Goal: Task Accomplishment & Management: Manage account settings

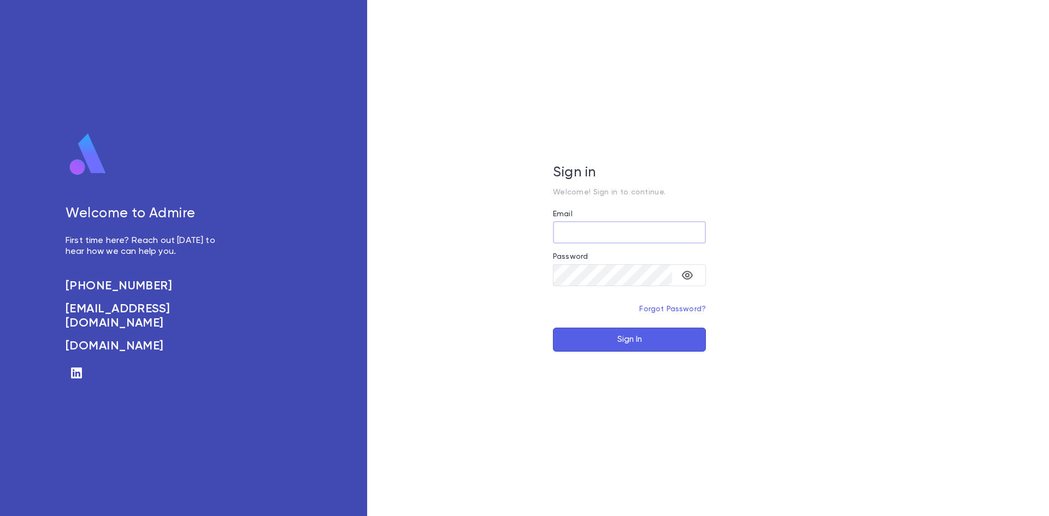
type input "**********"
click at [601, 344] on button "Sign In" at bounding box center [629, 340] width 153 height 24
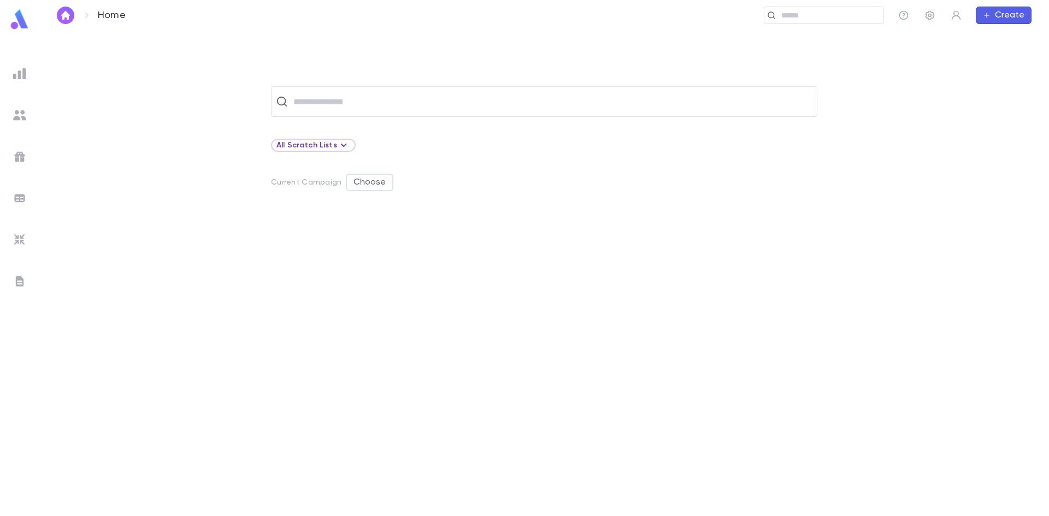
click at [16, 114] on img at bounding box center [19, 115] width 13 height 13
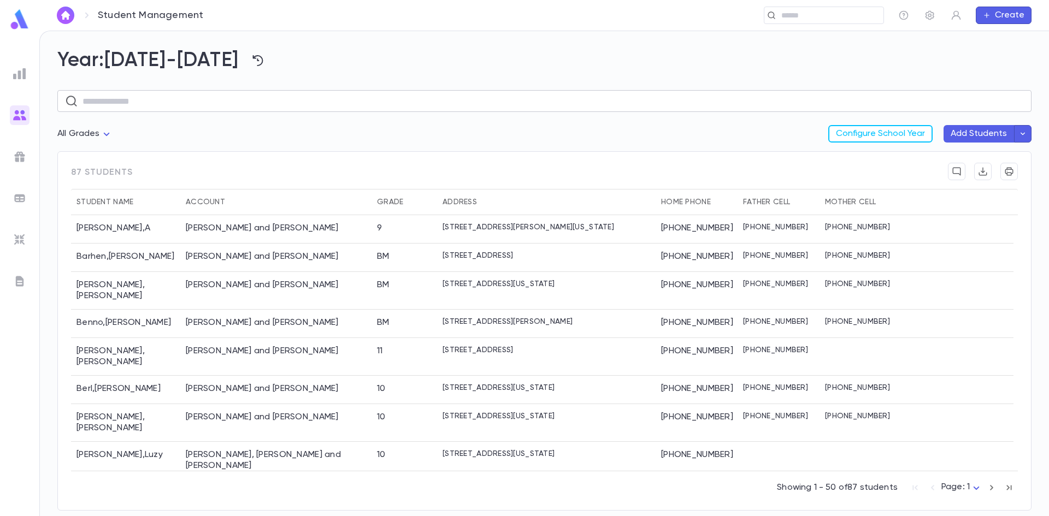
click at [243, 93] on input "text" at bounding box center [552, 101] width 941 height 21
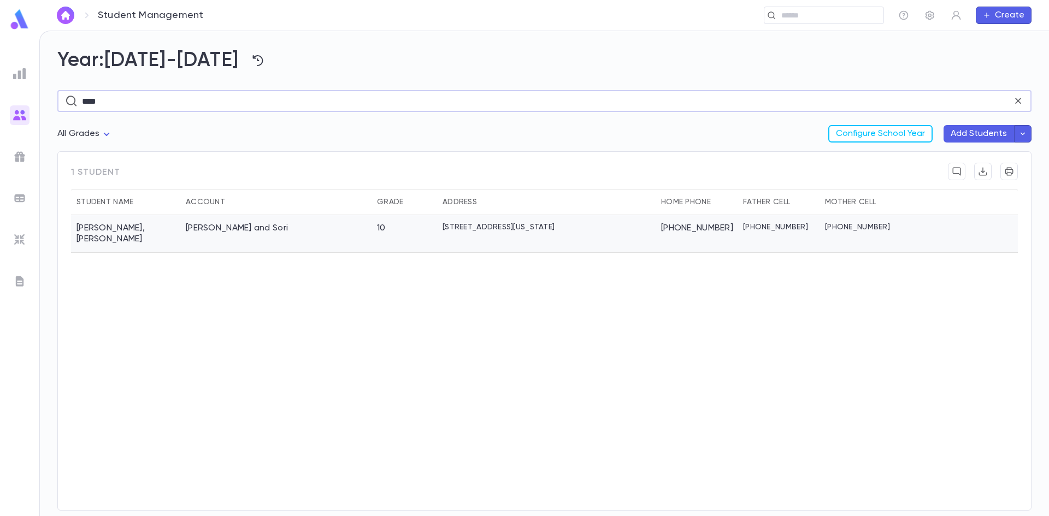
type input "****"
click at [228, 224] on div "Tashman, Avrohom and Sori" at bounding box center [237, 228] width 102 height 11
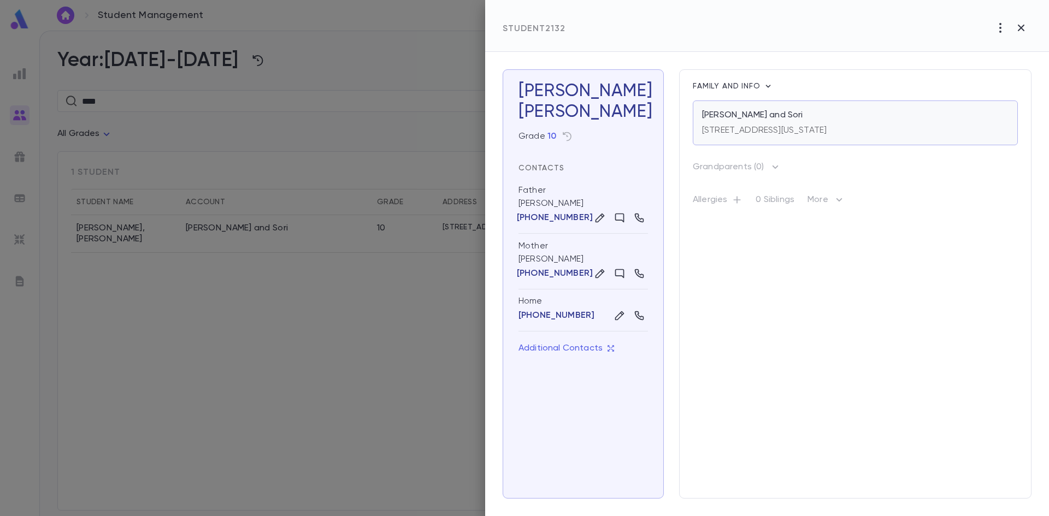
click at [792, 130] on p "205 New Egypt Road, Lakewood NEW JERSEY 08701" at bounding box center [764, 130] width 125 height 11
click at [18, 116] on div at bounding box center [524, 258] width 1049 height 516
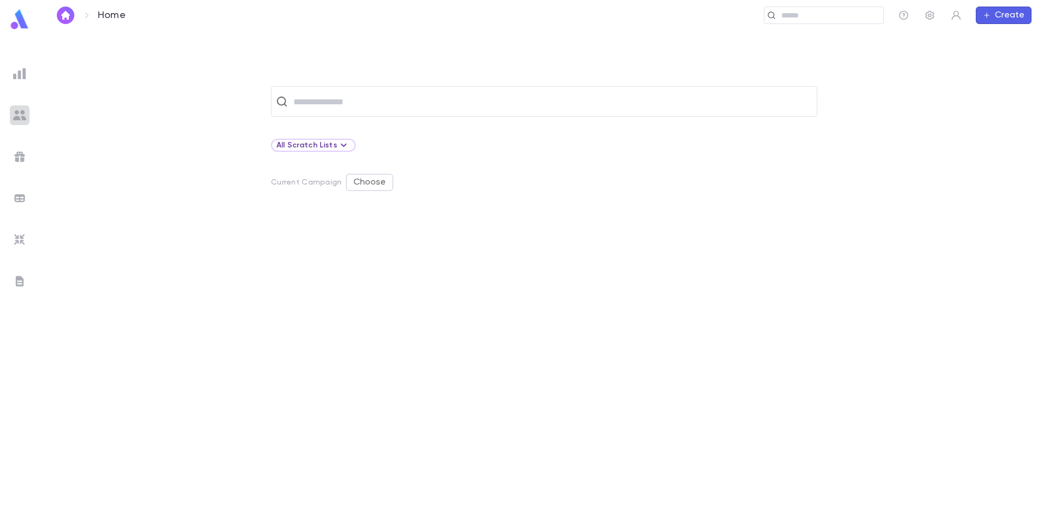
click at [23, 113] on img at bounding box center [19, 115] width 13 height 13
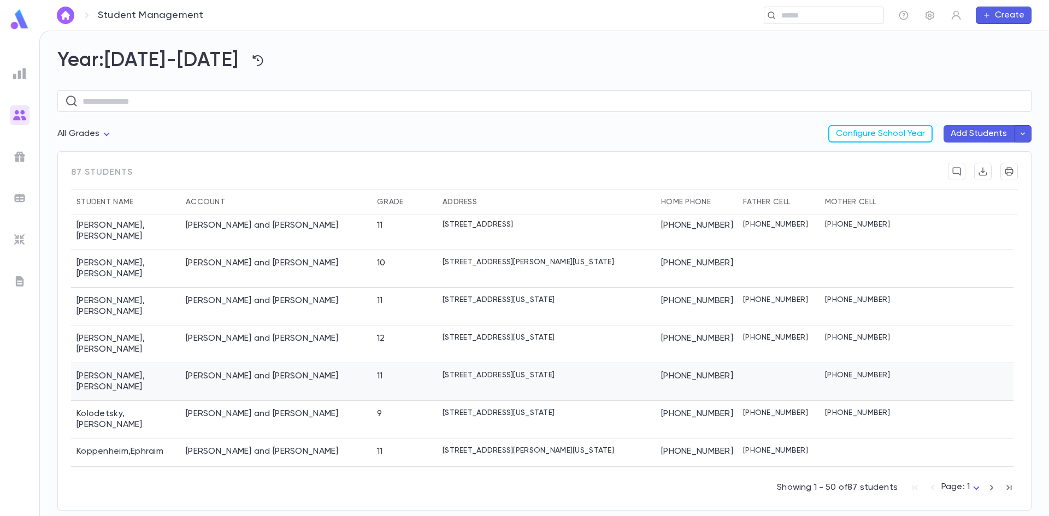
scroll to position [1174, 0]
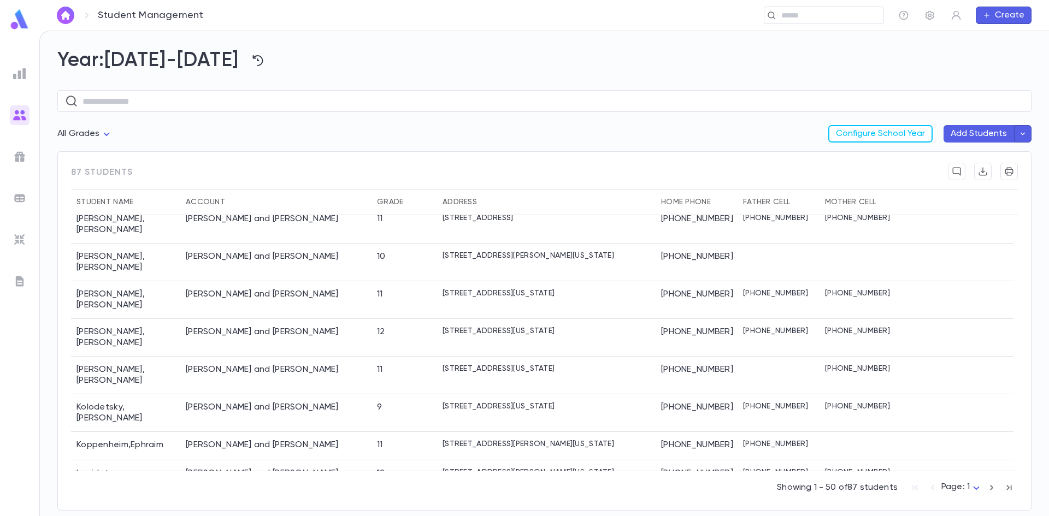
click at [555, 506] on p "76 Pressburg Lane, Lakewood NEW JERSEY 08701" at bounding box center [499, 510] width 112 height 9
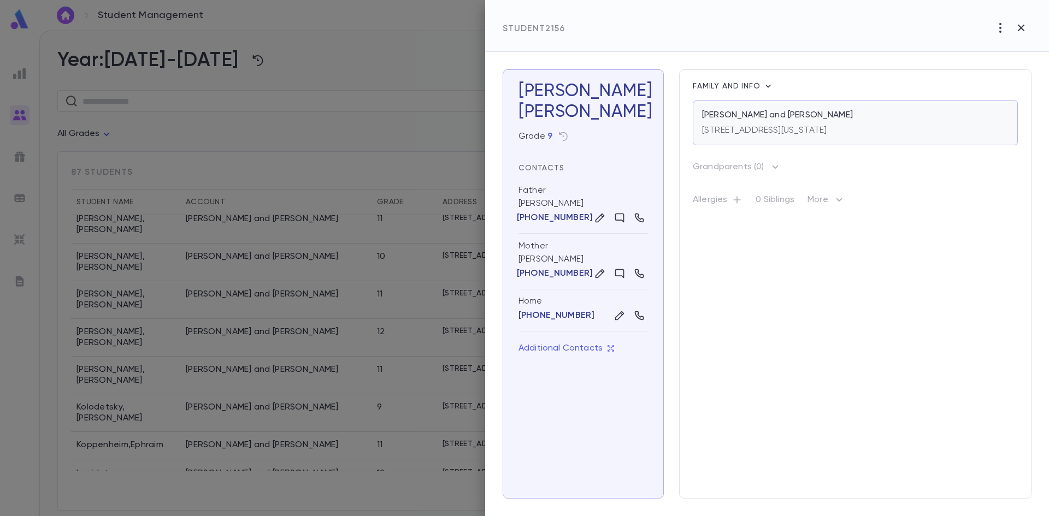
click at [866, 113] on div "[PERSON_NAME] and [PERSON_NAME]" at bounding box center [855, 115] width 307 height 11
click at [349, 75] on div at bounding box center [524, 258] width 1049 height 516
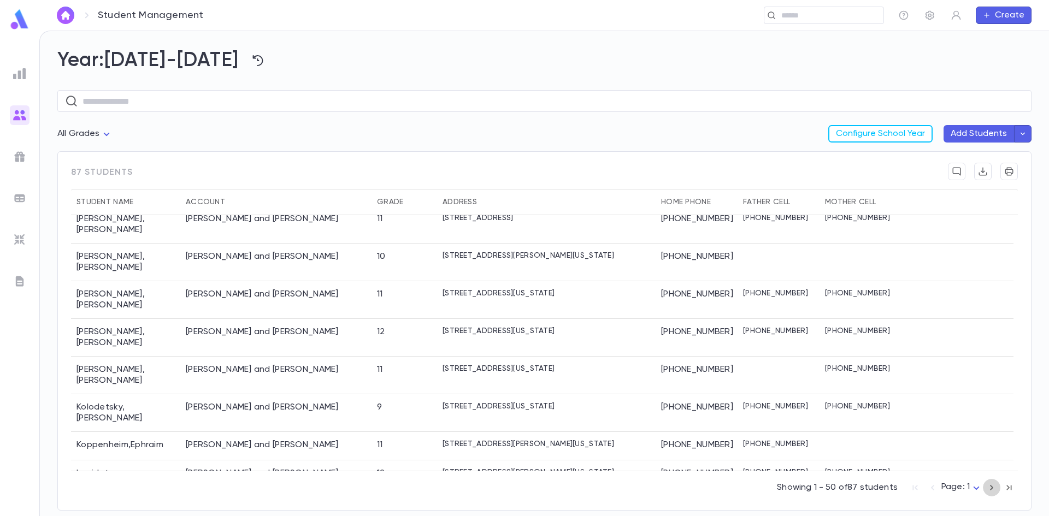
click at [987, 485] on icon "button" at bounding box center [992, 487] width 12 height 13
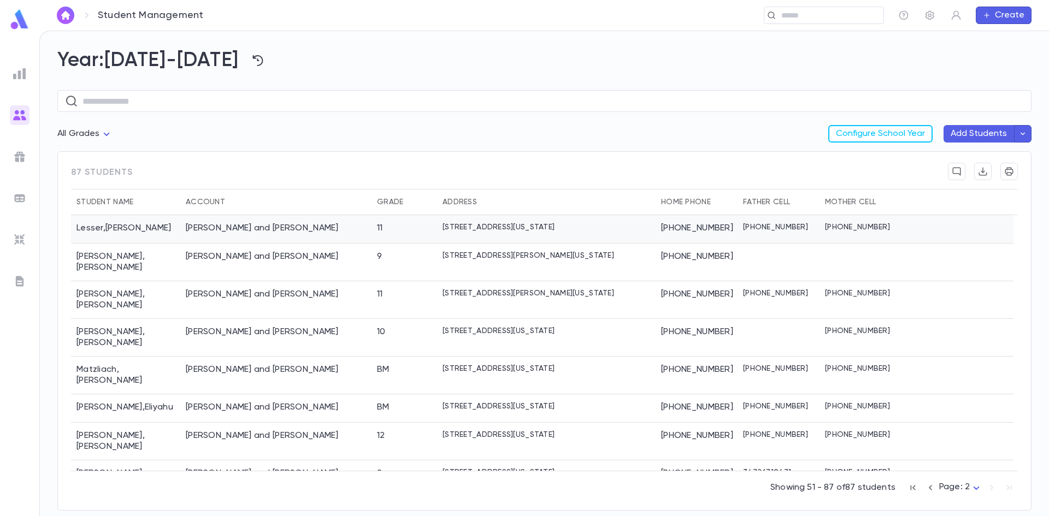
click at [546, 230] on p "370 Madison Avenue, Lakewood NEW JERSEY 08701" at bounding box center [499, 227] width 112 height 9
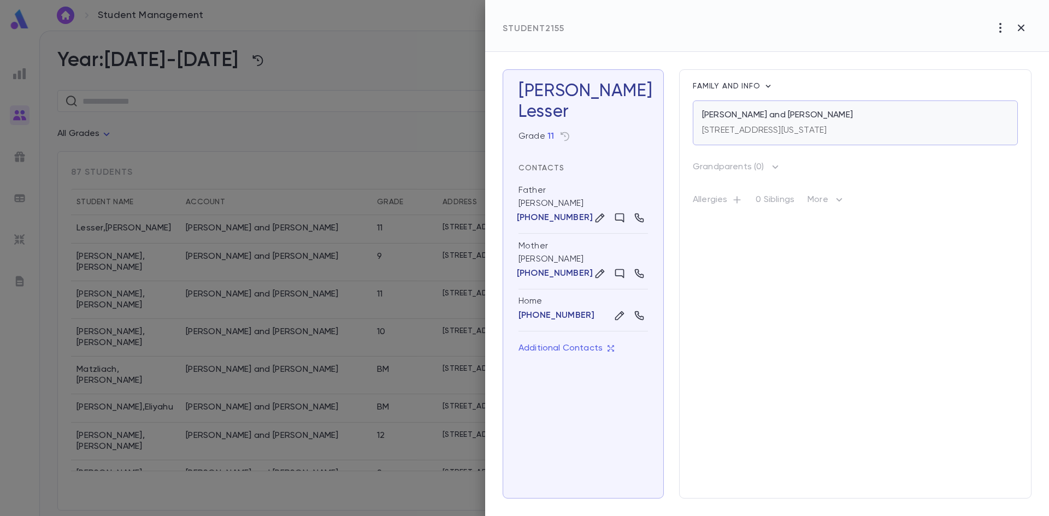
click at [794, 133] on p "370 Madison Avenue, Lakewood NEW JERSEY 08701" at bounding box center [764, 130] width 125 height 11
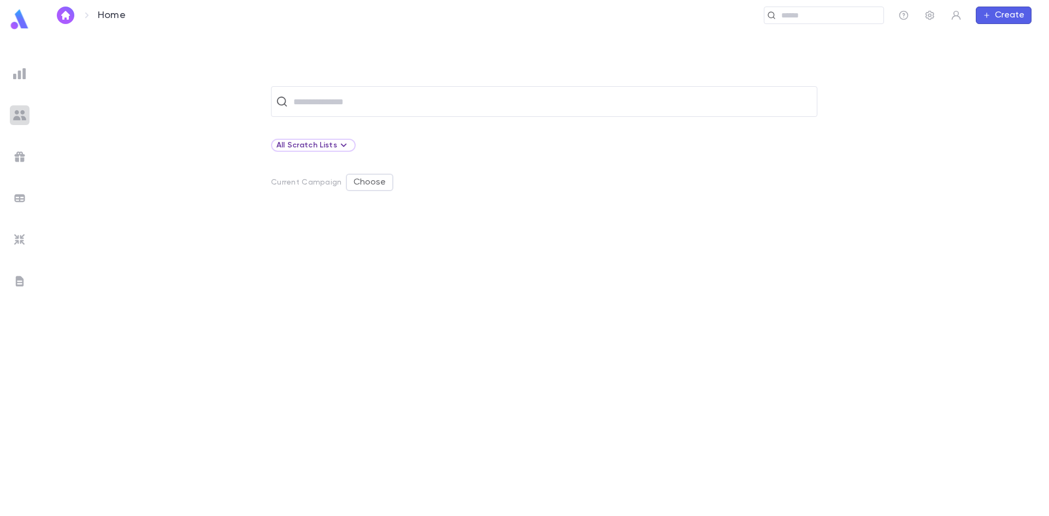
click at [10, 110] on div at bounding box center [20, 115] width 20 height 20
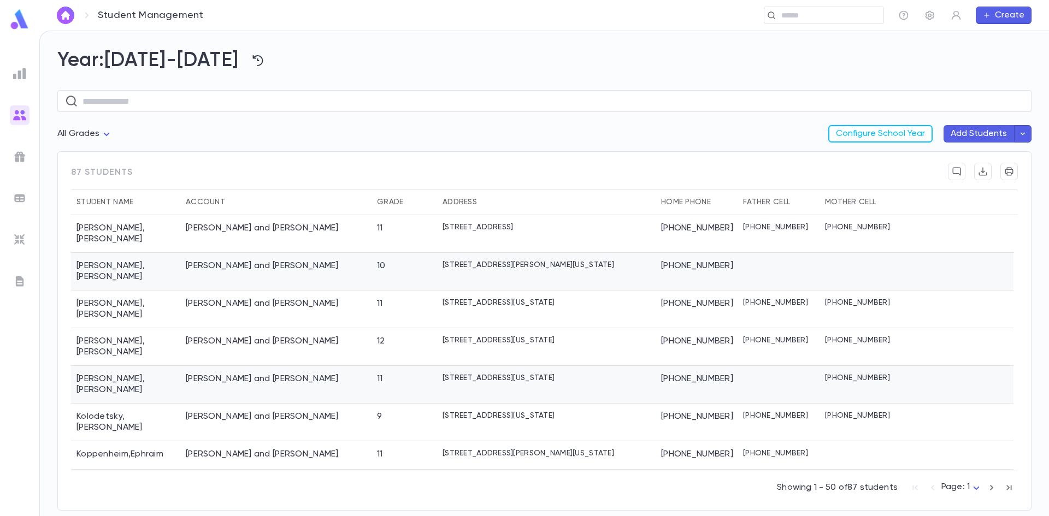
scroll to position [1174, 0]
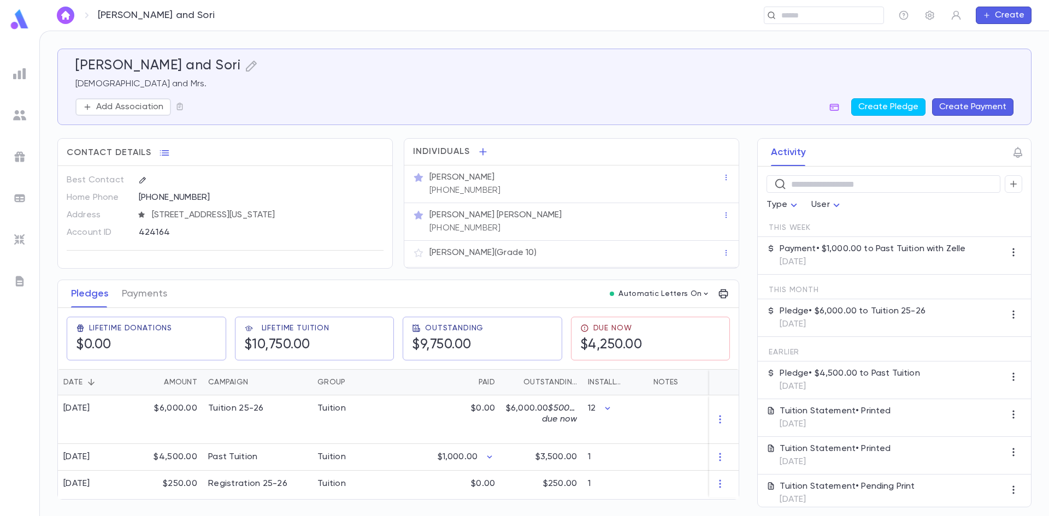
click at [969, 107] on button "Create Payment" at bounding box center [972, 106] width 81 height 17
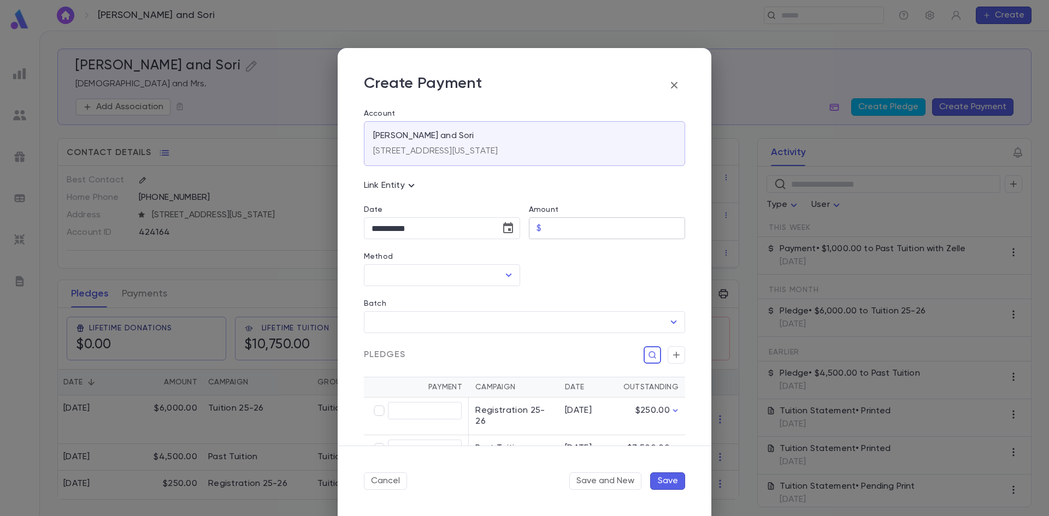
click at [538, 223] on p "$" at bounding box center [539, 228] width 5 height 11
click at [546, 222] on input "Amount" at bounding box center [615, 228] width 139 height 21
type input "********"
click at [437, 302] on li "Zelle" at bounding box center [441, 299] width 154 height 17
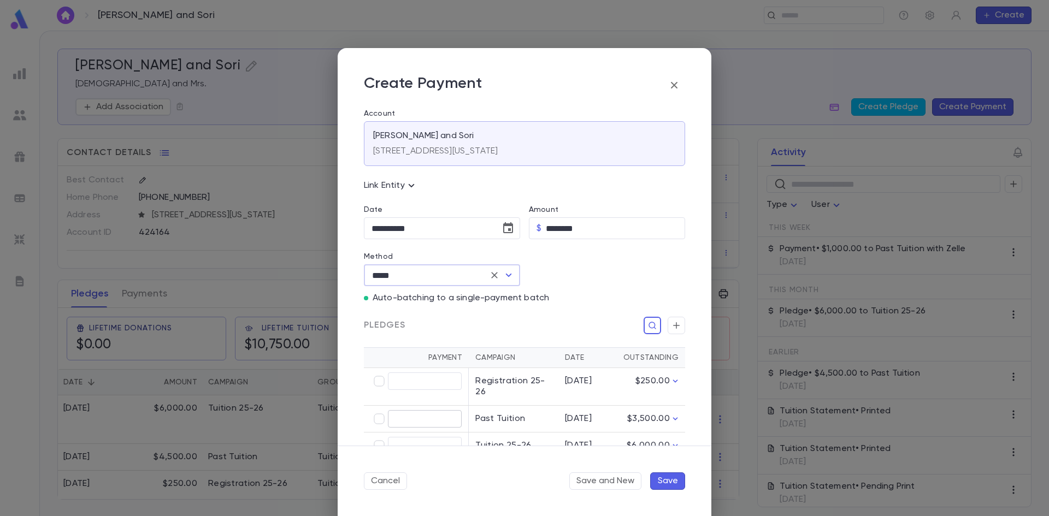
type input "*****"
type input "********"
click at [667, 478] on button "Save" at bounding box center [667, 481] width 35 height 17
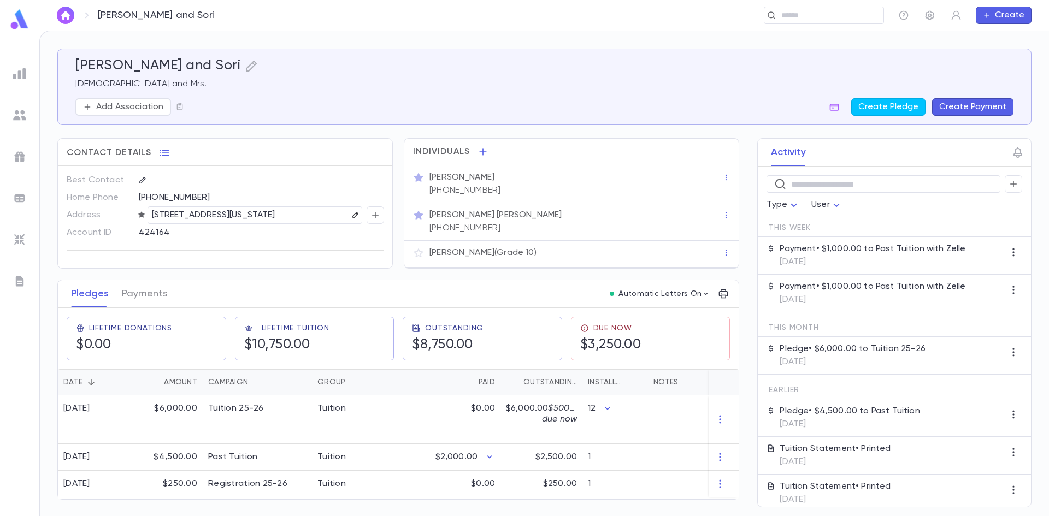
click at [351, 215] on icon "button" at bounding box center [355, 215] width 8 height 8
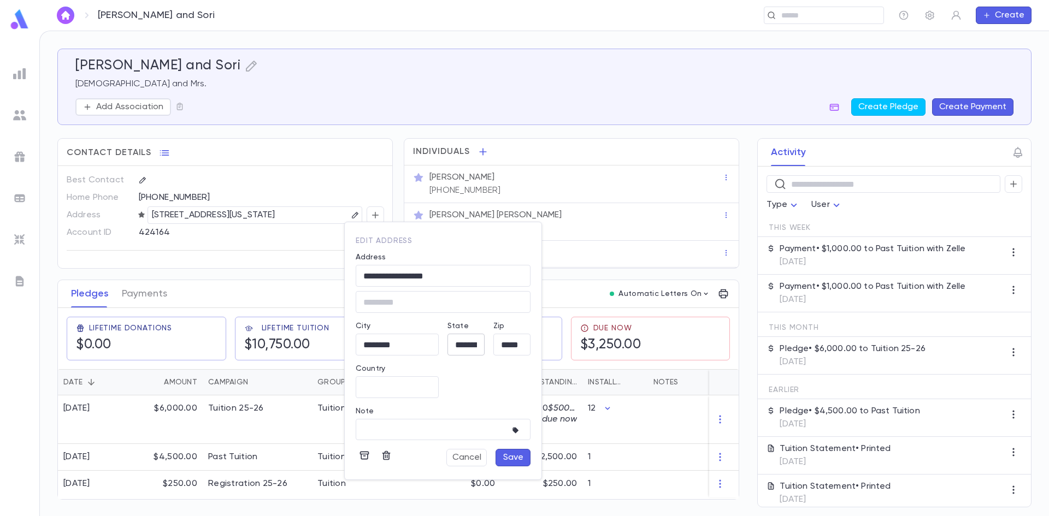
drag, startPoint x: 459, startPoint y: 343, endPoint x: 478, endPoint y: 343, distance: 18.6
click at [459, 343] on input "**********" at bounding box center [465, 345] width 37 height 13
type input "**********"
click at [509, 458] on button "Save" at bounding box center [513, 457] width 35 height 17
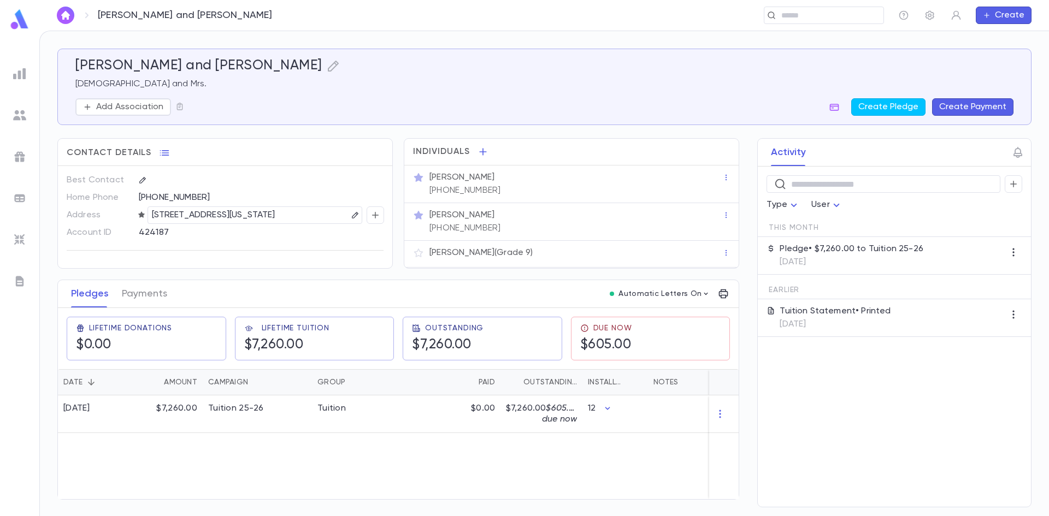
click at [351, 218] on icon "button" at bounding box center [355, 215] width 8 height 8
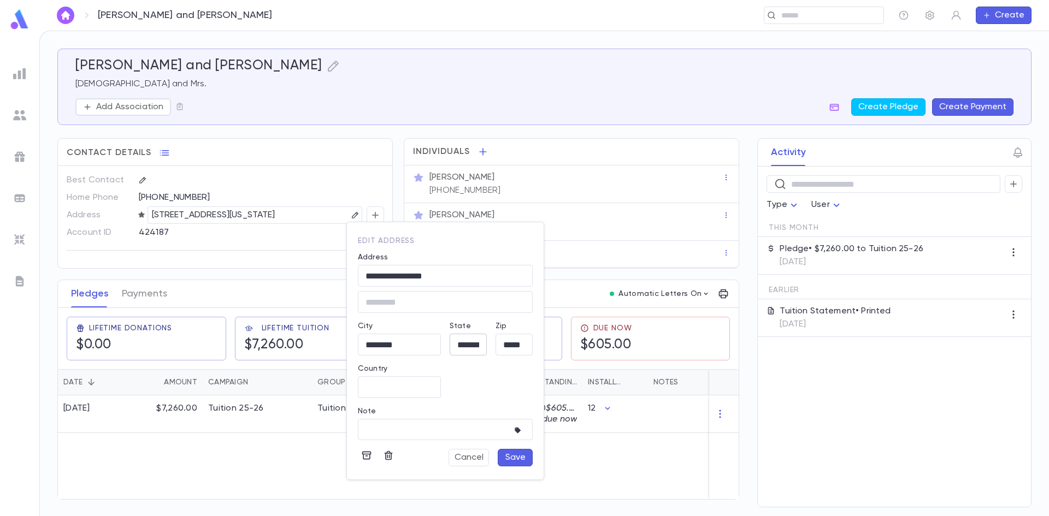
click at [463, 345] on input "**********" at bounding box center [468, 345] width 37 height 13
type input "**********"
click at [520, 461] on button "Save" at bounding box center [515, 457] width 35 height 17
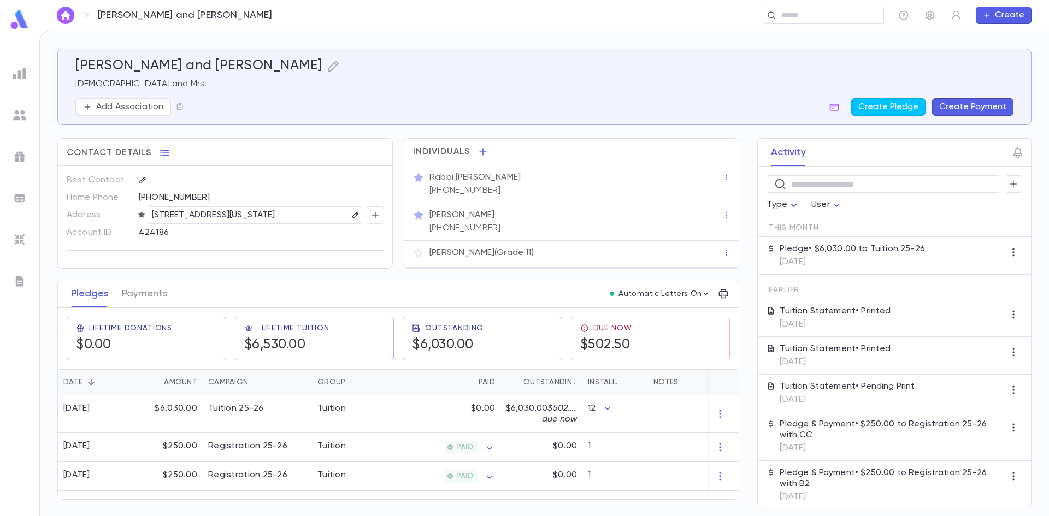
click at [351, 213] on icon "button" at bounding box center [355, 215] width 8 height 8
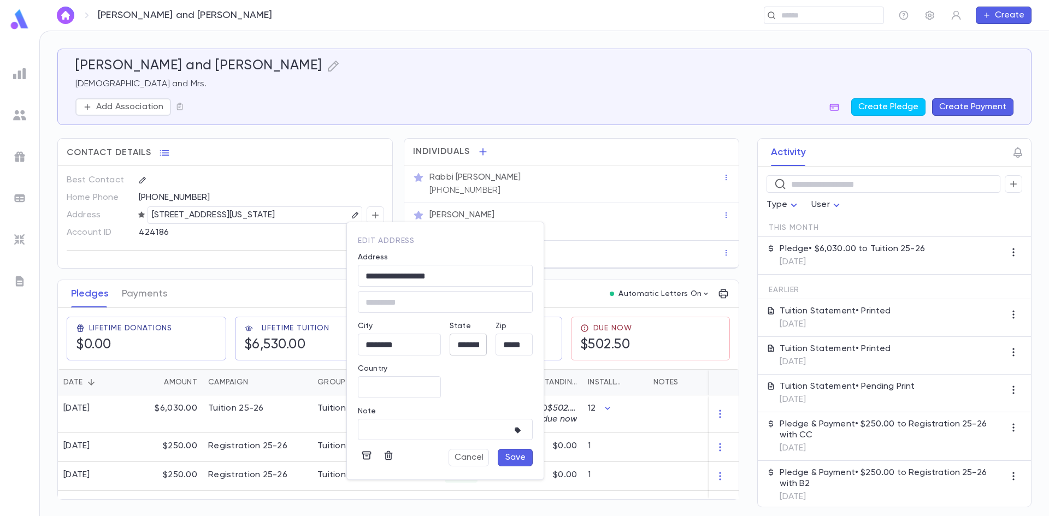
click at [458, 346] on input "**********" at bounding box center [468, 345] width 37 height 13
type input "**********"
click at [517, 463] on button "Save" at bounding box center [515, 457] width 35 height 17
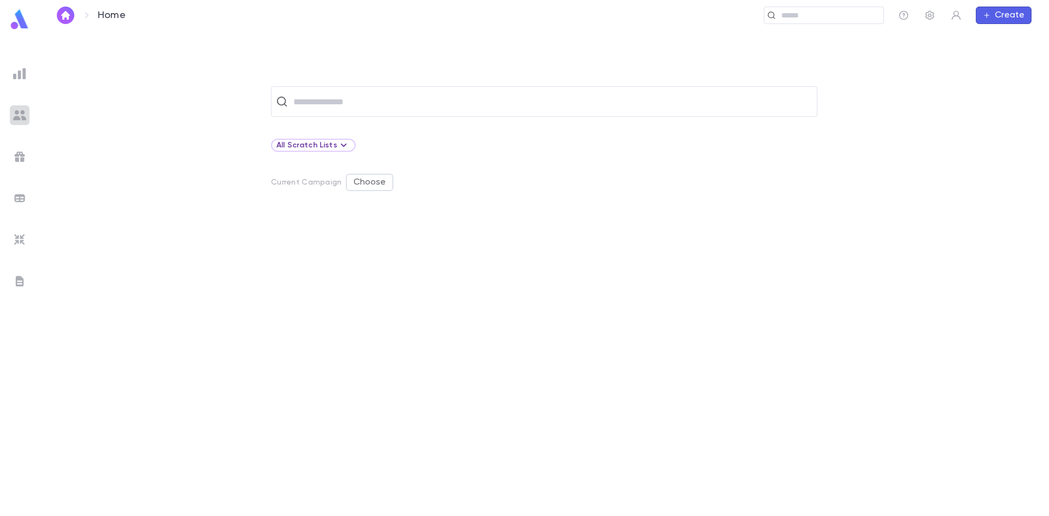
click at [20, 111] on img at bounding box center [19, 115] width 13 height 13
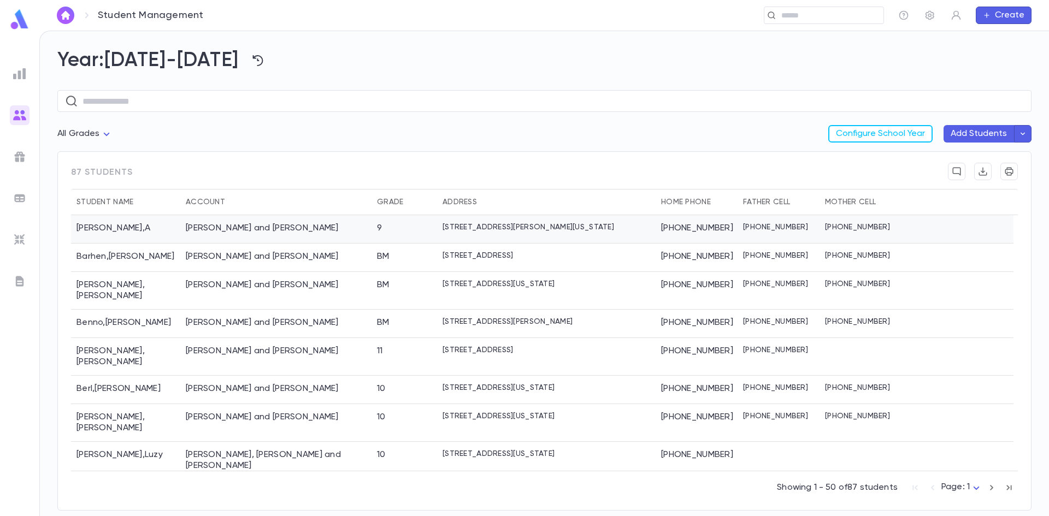
click at [113, 229] on div "Allison , A" at bounding box center [125, 229] width 109 height 28
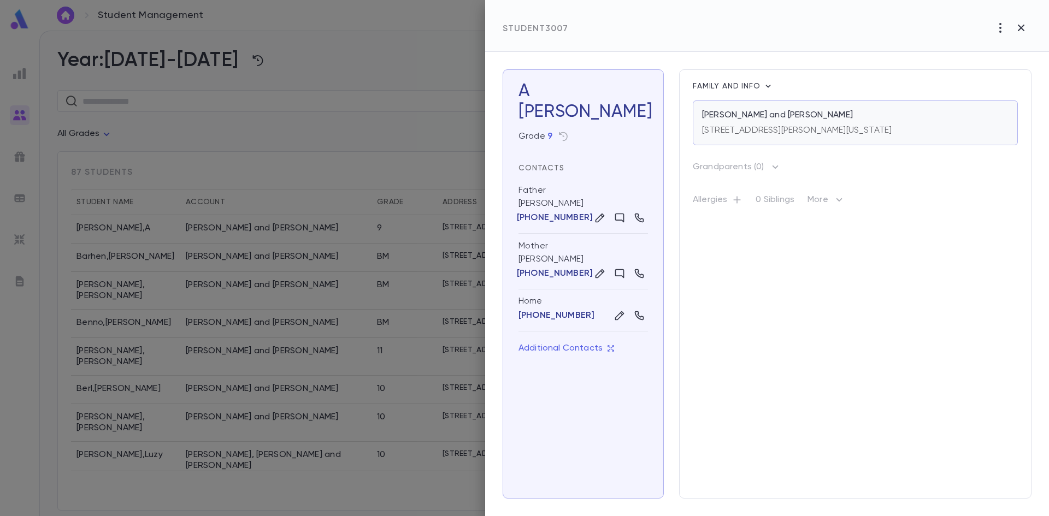
click at [735, 119] on p "Allison, Moishe Aharon and Esty" at bounding box center [777, 115] width 151 height 11
click at [190, 340] on div at bounding box center [524, 258] width 1049 height 516
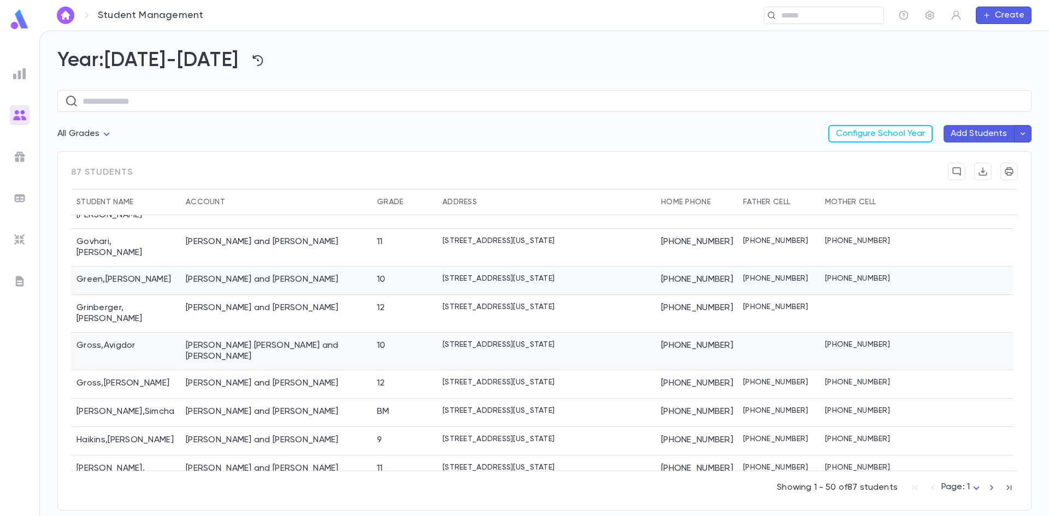
scroll to position [846, 0]
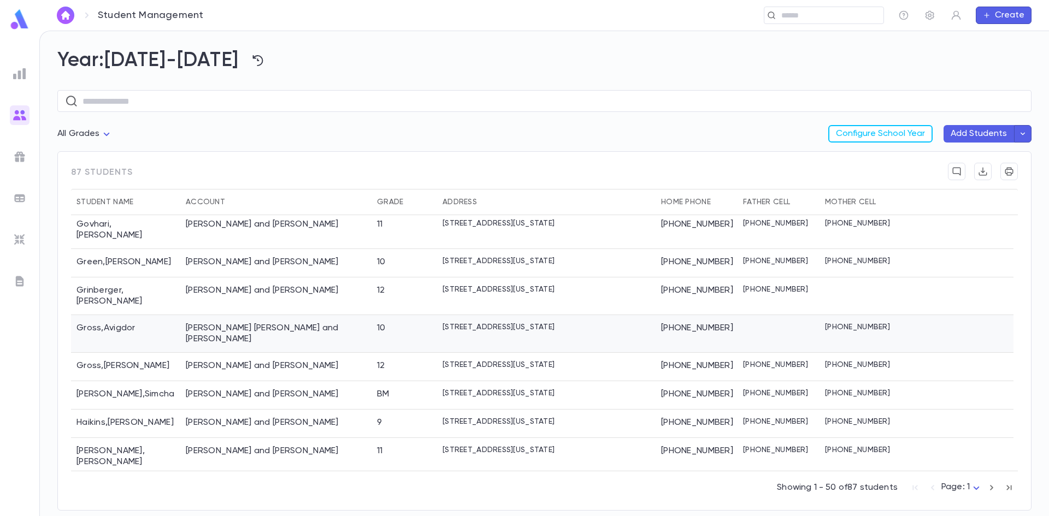
click at [164, 315] on div "Gross , Avigdor" at bounding box center [125, 334] width 109 height 38
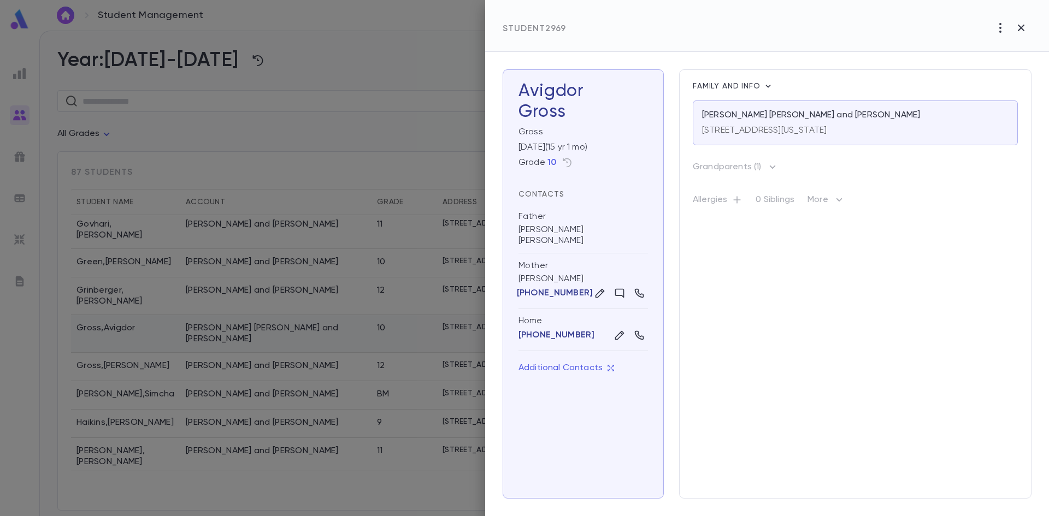
click at [164, 291] on div at bounding box center [524, 258] width 1049 height 516
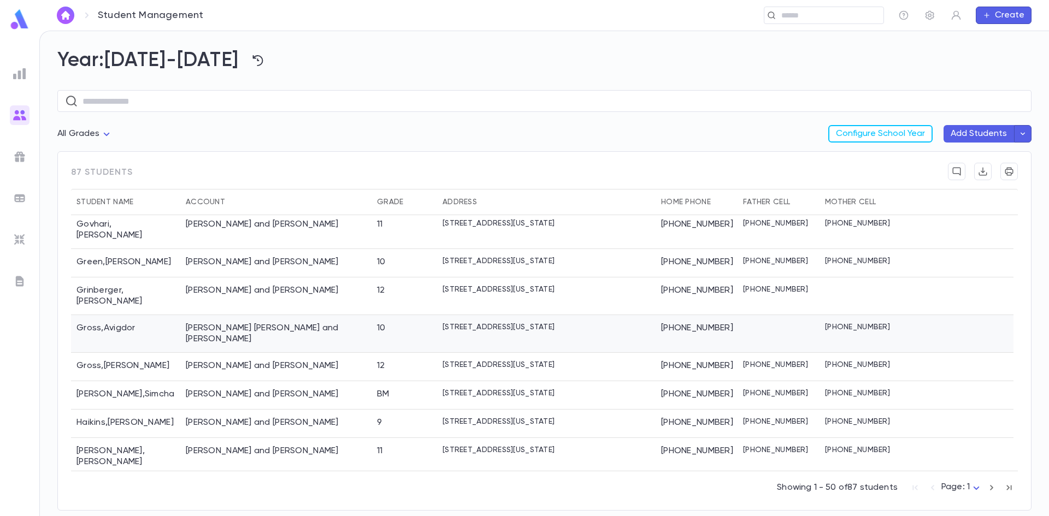
click at [164, 315] on div "Gross , Avigdor" at bounding box center [125, 334] width 109 height 38
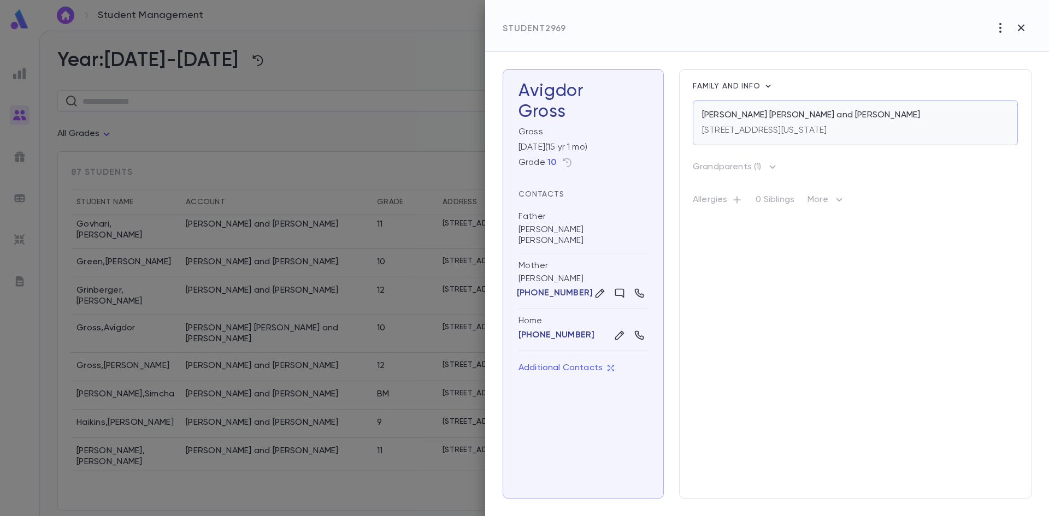
click at [777, 131] on p "73 Sanz Town Road, Lakewood New Jersey 08701" at bounding box center [764, 130] width 125 height 11
click at [267, 121] on div at bounding box center [524, 258] width 1049 height 516
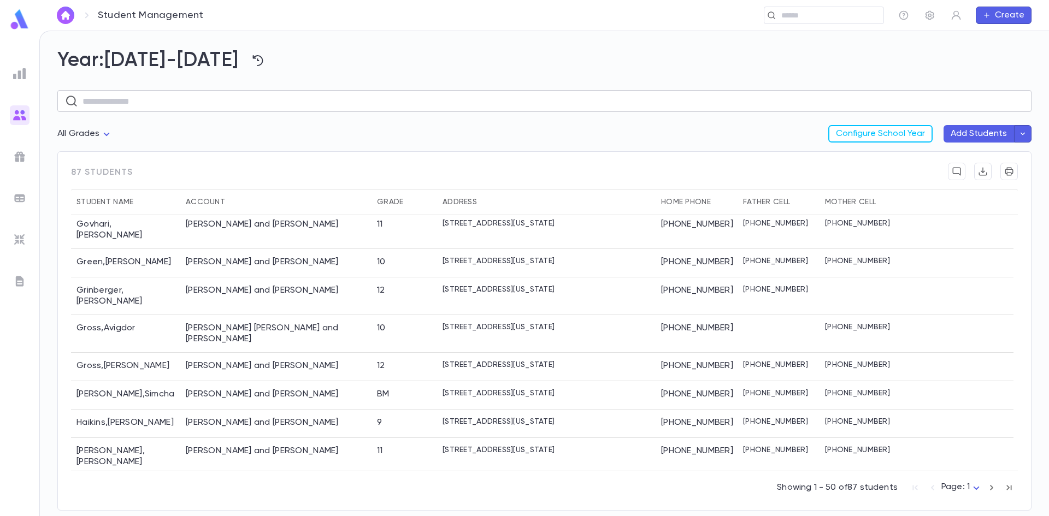
click at [269, 93] on input "text" at bounding box center [552, 101] width 941 height 21
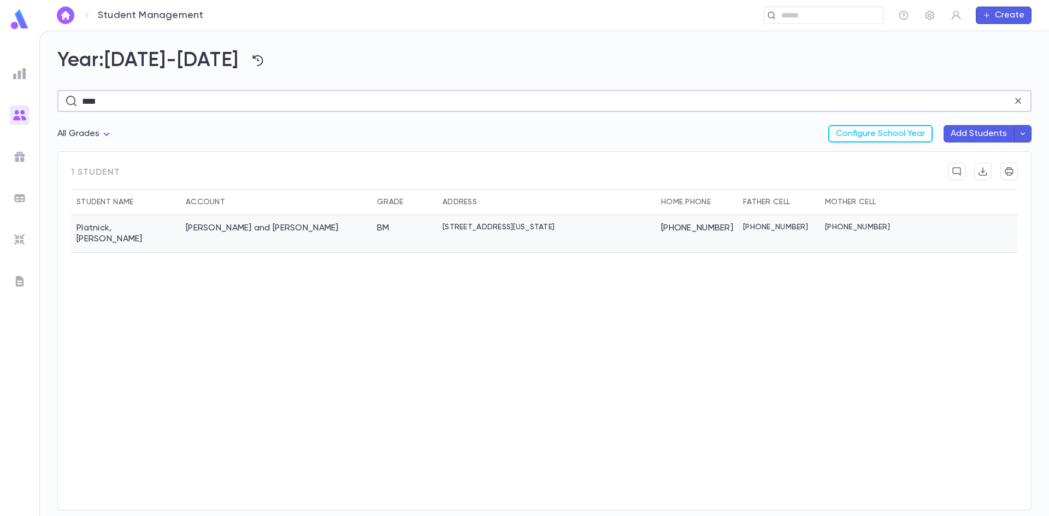
click at [284, 220] on div "Platnick, Chaim Tzvi and Tziporah" at bounding box center [275, 234] width 191 height 38
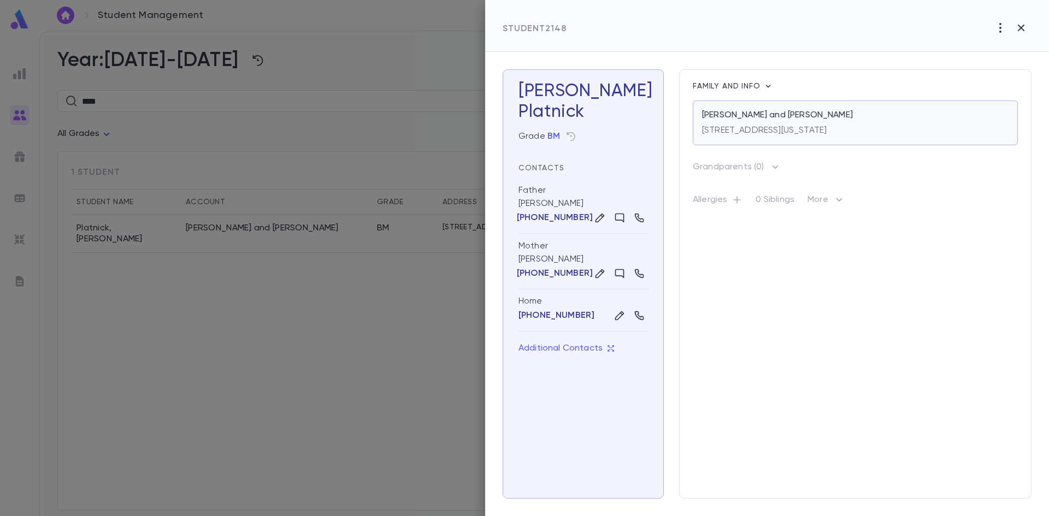
click at [716, 118] on p "Platnick, Chaim Tzvi and Tziporah" at bounding box center [777, 115] width 151 height 11
click at [229, 134] on div at bounding box center [524, 258] width 1049 height 516
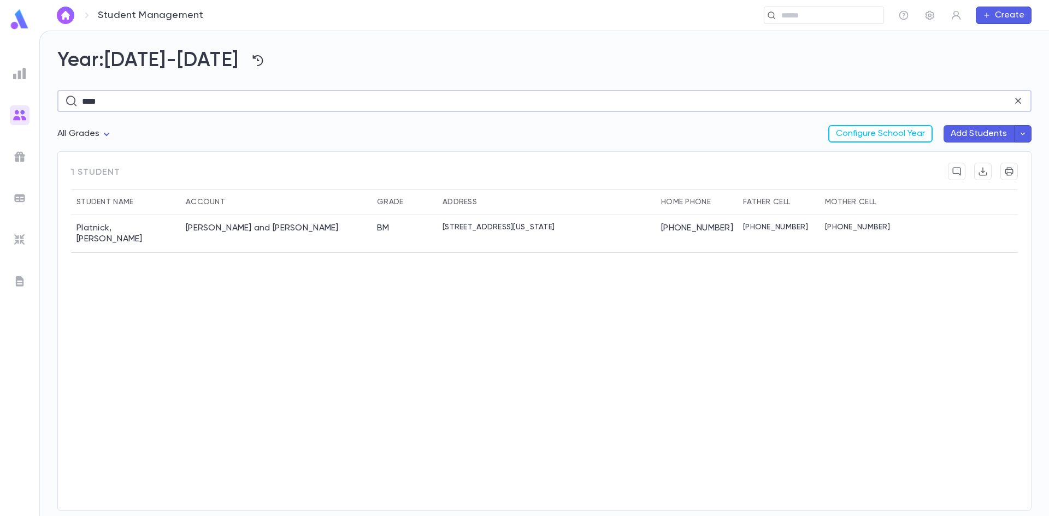
click at [93, 95] on input "****" at bounding box center [547, 101] width 930 height 21
type input "*******"
click at [234, 230] on div "Lieberman, Yosef and Aidel" at bounding box center [262, 228] width 153 height 11
click at [349, 231] on div "Lieberman, Yosef and Aidel" at bounding box center [275, 234] width 191 height 38
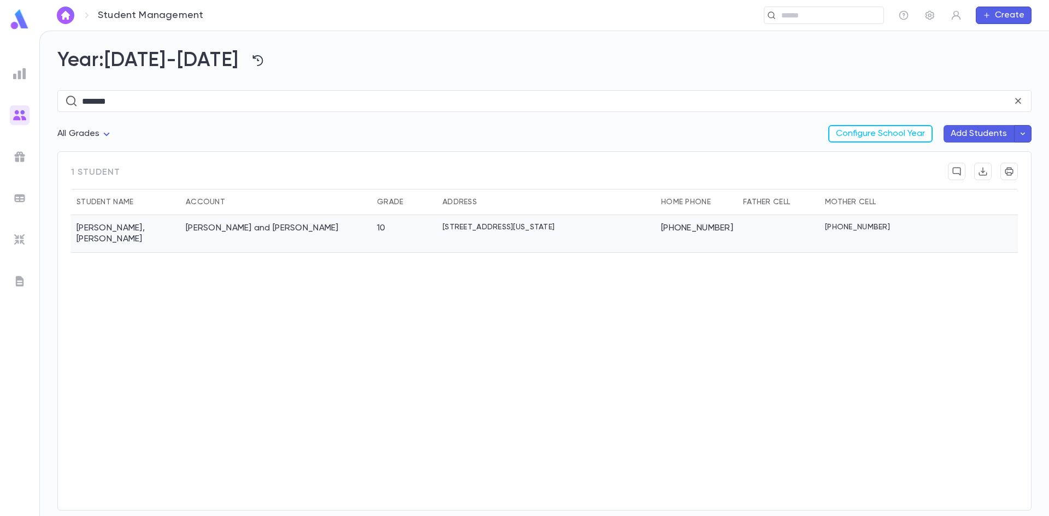
click at [167, 227] on div "Lieberman , Eliyohu" at bounding box center [125, 234] width 109 height 38
click at [117, 227] on div "Lieberman , Eliyohu" at bounding box center [125, 234] width 109 height 38
click at [154, 98] on input "*******" at bounding box center [547, 101] width 930 height 21
click at [107, 227] on div "Lieberman , Eliyohu" at bounding box center [125, 234] width 109 height 38
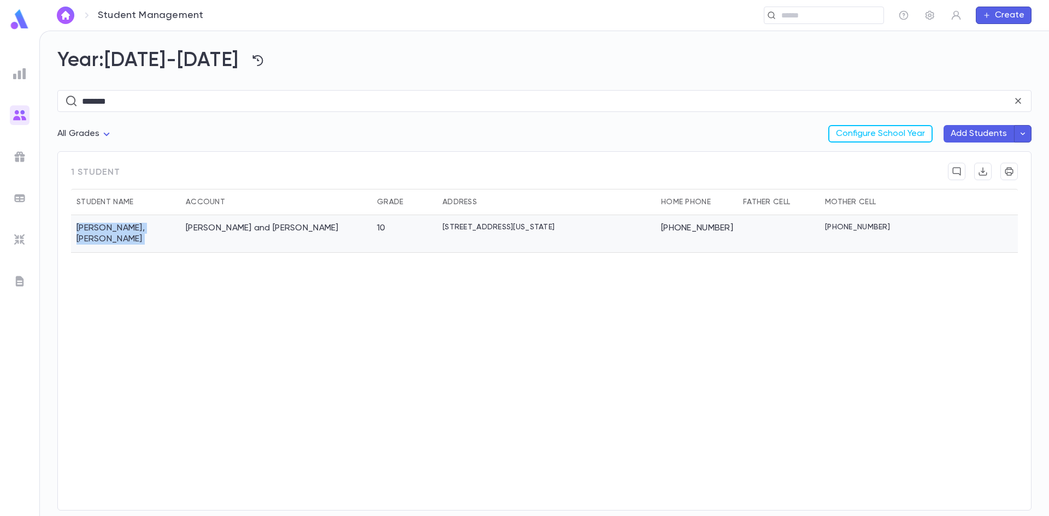
click at [107, 227] on div "Lieberman , Eliyohu" at bounding box center [125, 234] width 109 height 38
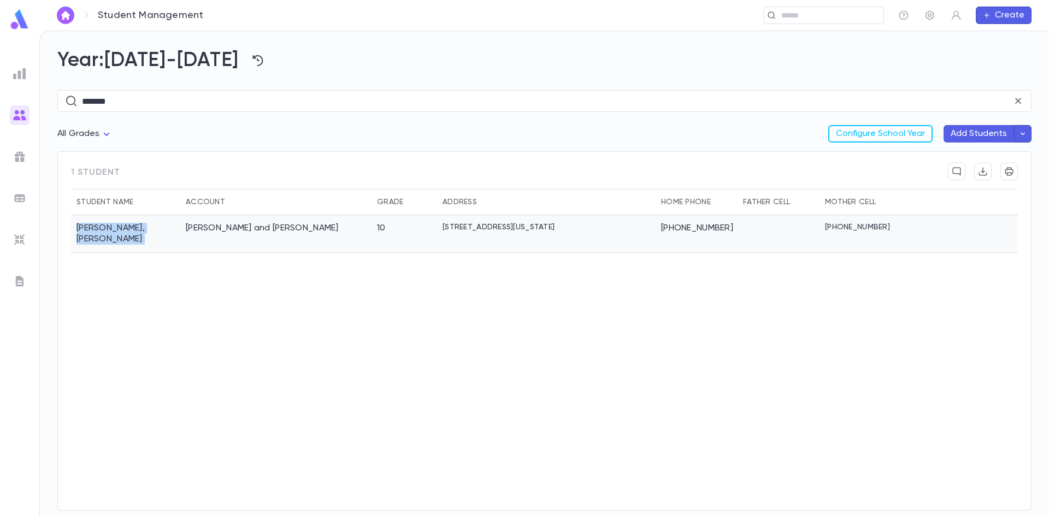
click at [107, 227] on div "Lieberman , Eliyohu" at bounding box center [125, 234] width 109 height 38
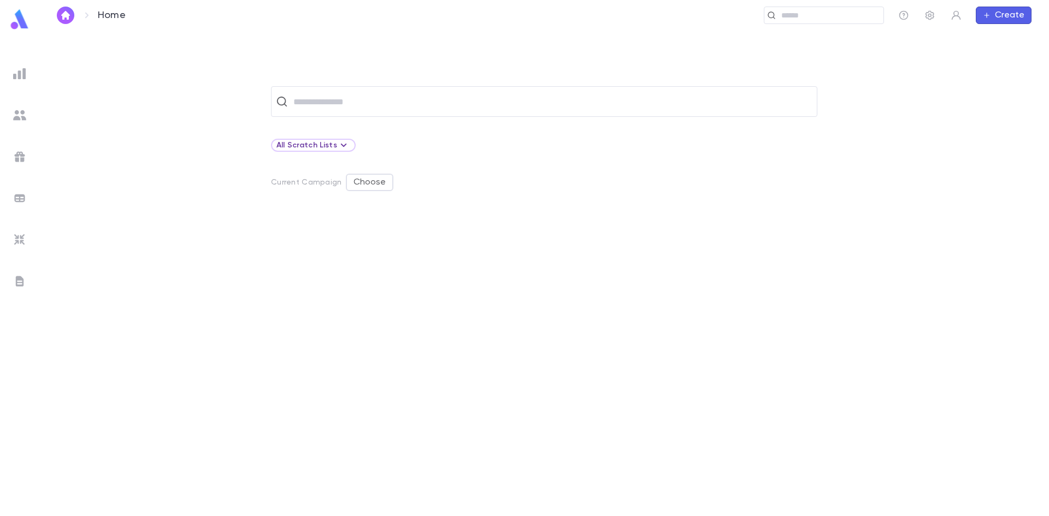
click at [26, 114] on div at bounding box center [20, 115] width 20 height 20
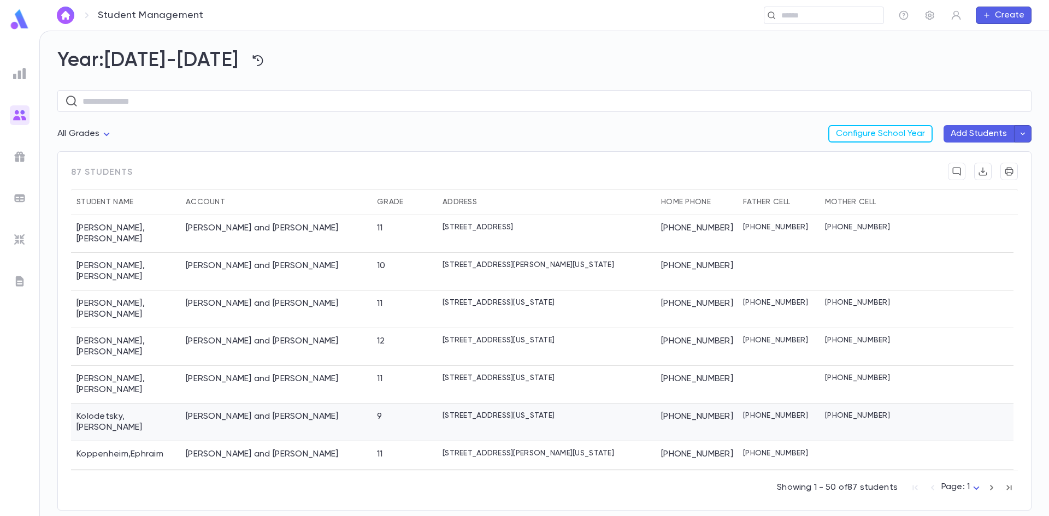
scroll to position [1174, 0]
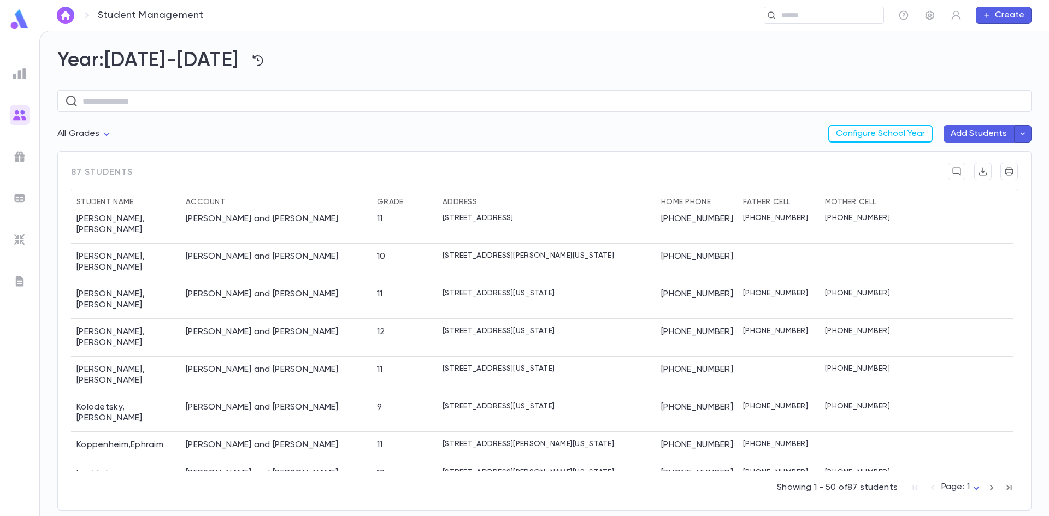
click at [991, 490] on icon "button" at bounding box center [991, 487] width 3 height 5
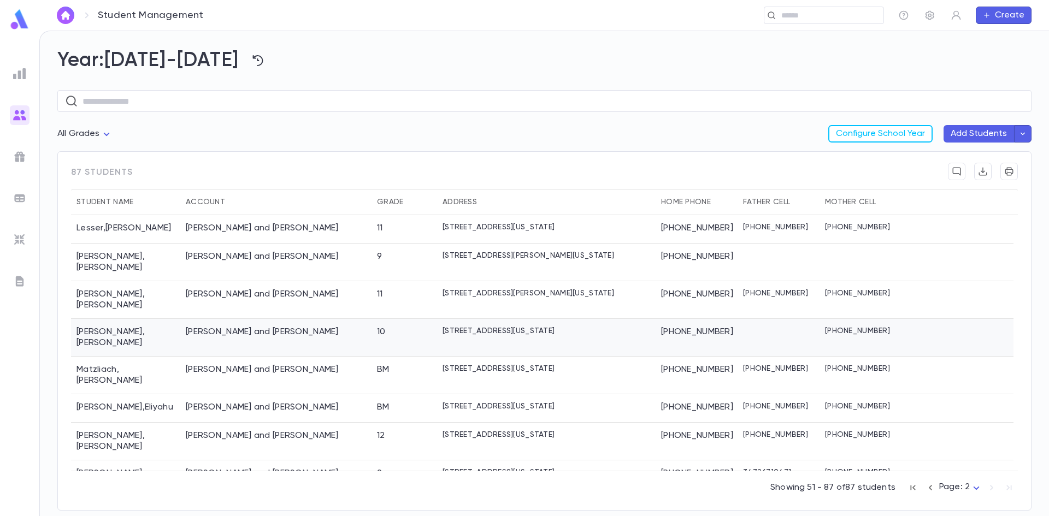
click at [288, 327] on div "Lieberman, Yosef and Aidel" at bounding box center [262, 332] width 153 height 11
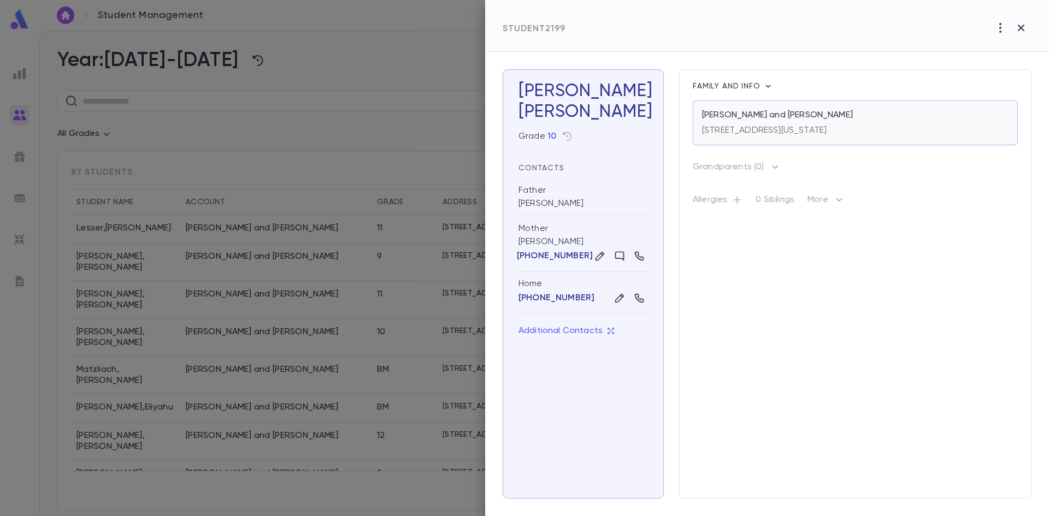
click at [761, 111] on p "Lieberman, Yosef and Aidel" at bounding box center [777, 115] width 151 height 11
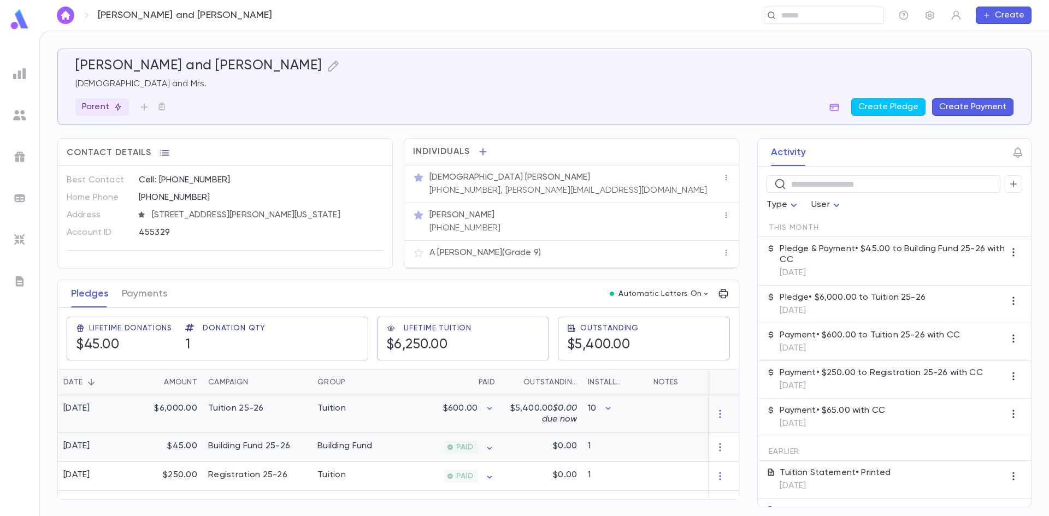
drag, startPoint x: 399, startPoint y: 426, endPoint x: 414, endPoint y: 439, distance: 20.5
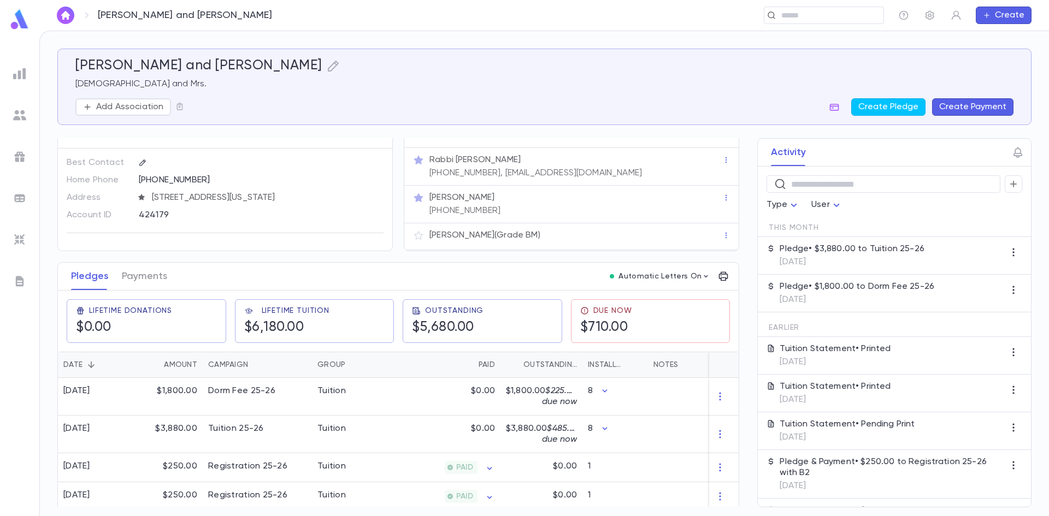
scroll to position [27, 0]
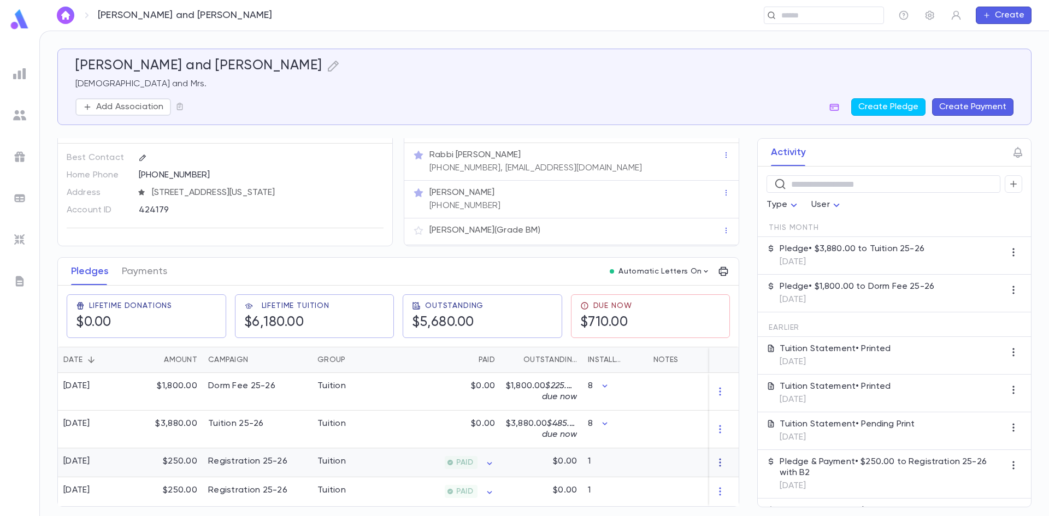
click at [718, 458] on icon "button" at bounding box center [720, 462] width 11 height 11
click at [722, 471] on li "Delete" at bounding box center [736, 476] width 46 height 17
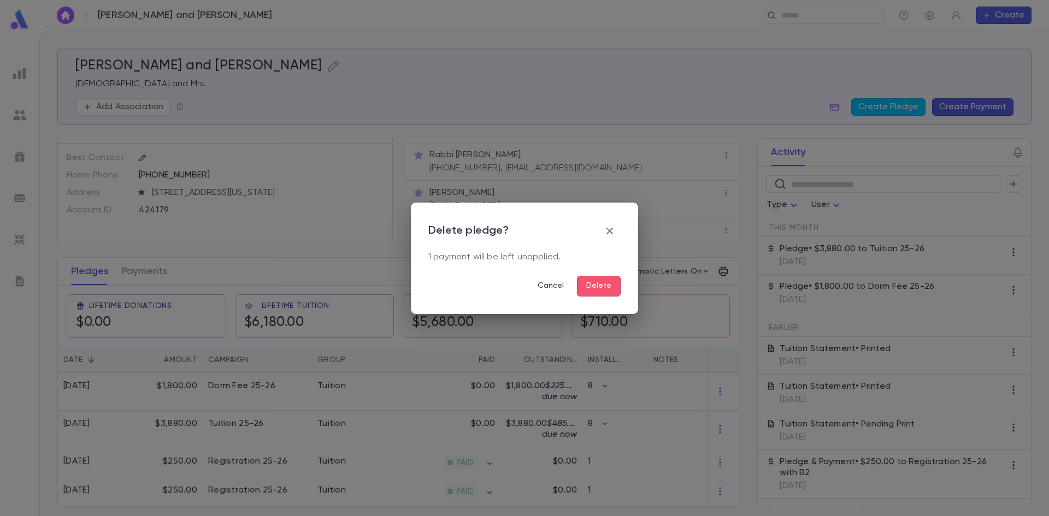
click at [602, 285] on button "Delete" at bounding box center [599, 286] width 44 height 21
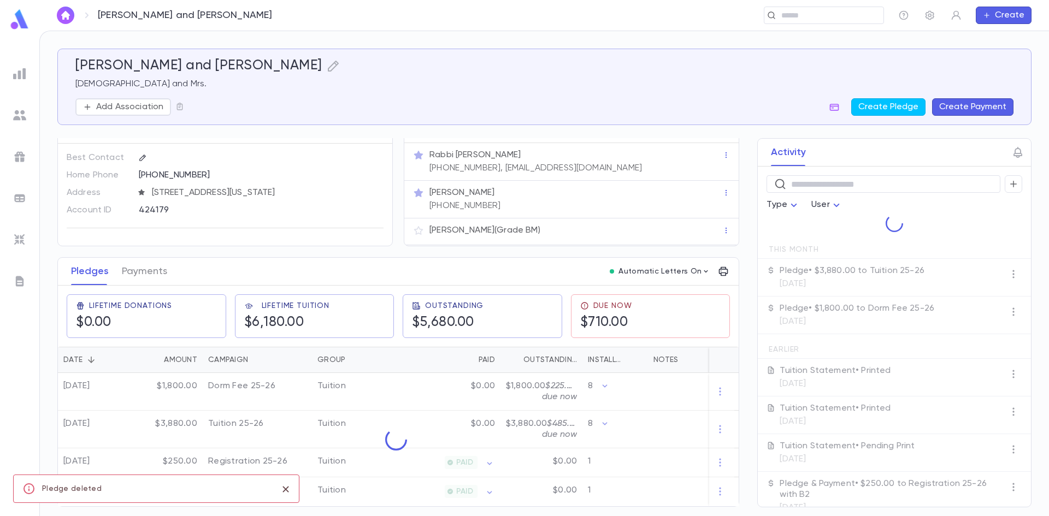
scroll to position [0, 0]
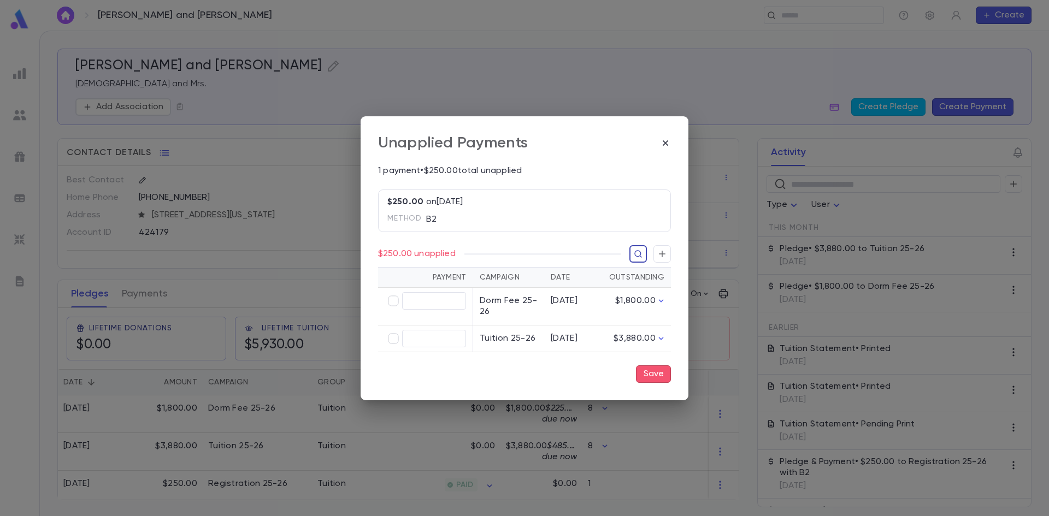
click at [636, 256] on icon "button" at bounding box center [638, 254] width 9 height 11
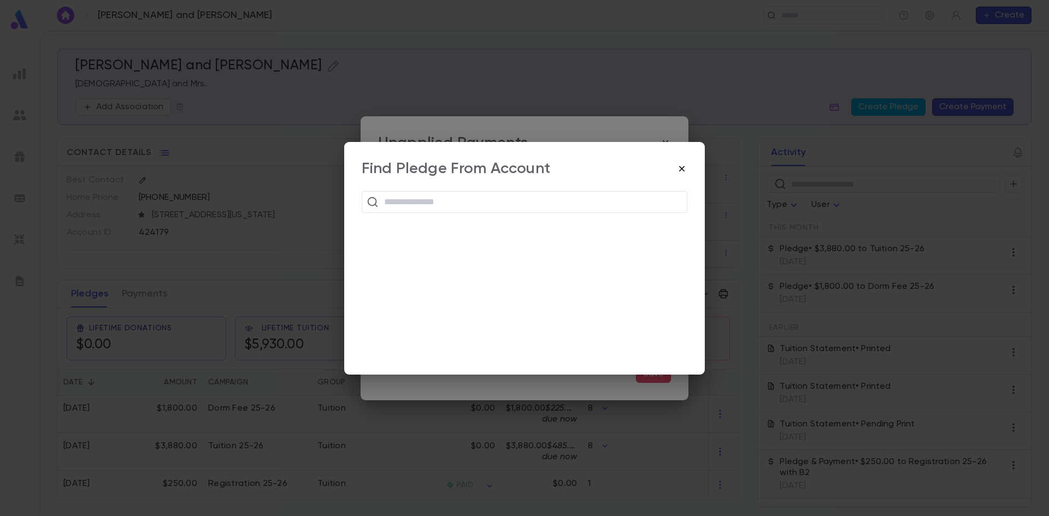
click at [679, 166] on icon "button" at bounding box center [681, 168] width 11 height 11
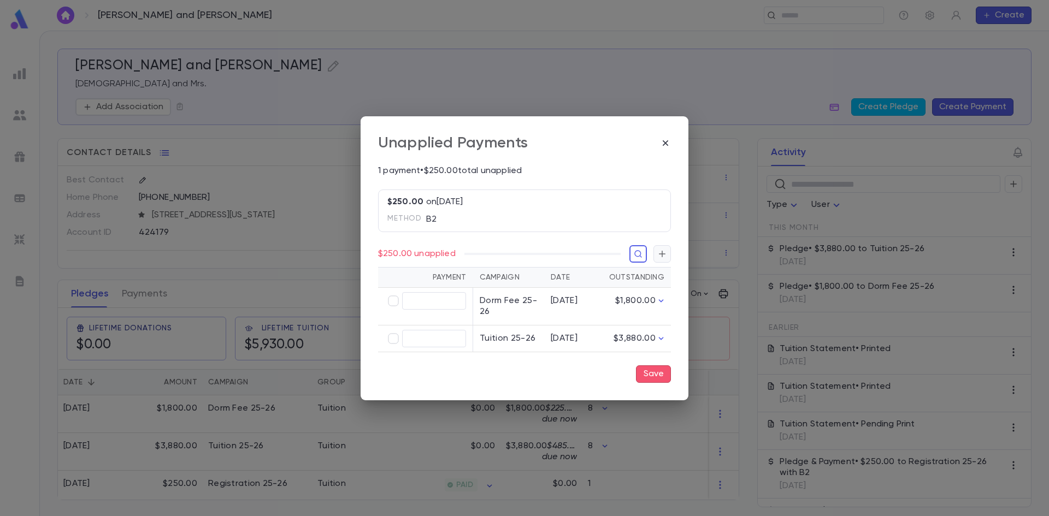
click at [664, 255] on icon "button" at bounding box center [662, 254] width 10 height 11
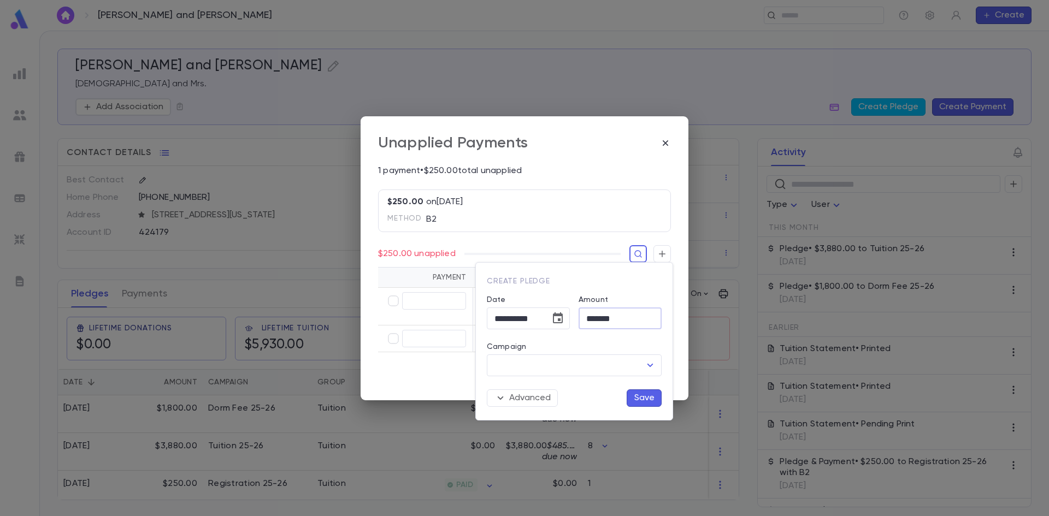
drag, startPoint x: 589, startPoint y: 320, endPoint x: 669, endPoint y: 318, distance: 80.3
click at [669, 318] on div "**********" at bounding box center [574, 341] width 197 height 157
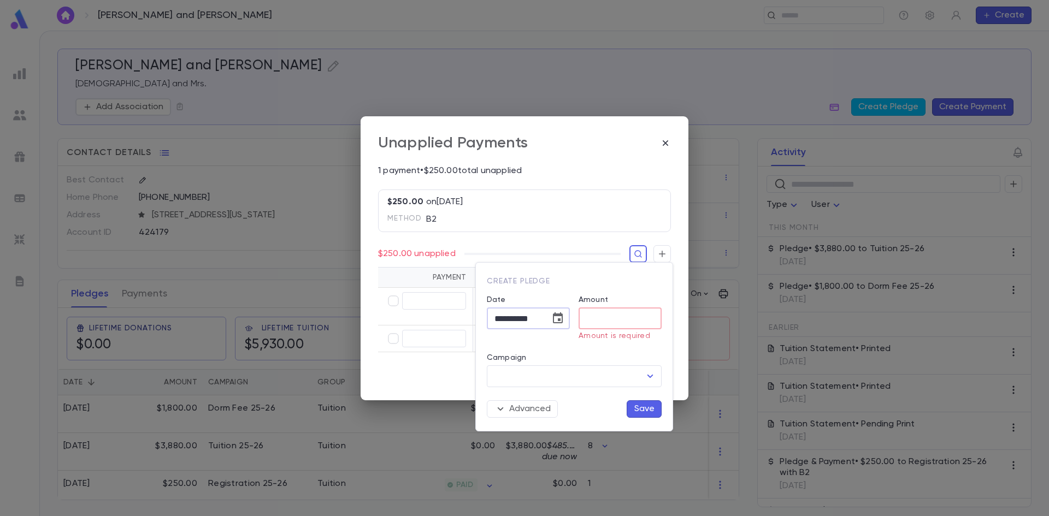
drag, startPoint x: 496, startPoint y: 320, endPoint x: 561, endPoint y: 317, distance: 65.6
click at [561, 317] on div "**********" at bounding box center [528, 319] width 83 height 22
click at [506, 407] on icon "button" at bounding box center [500, 409] width 13 height 13
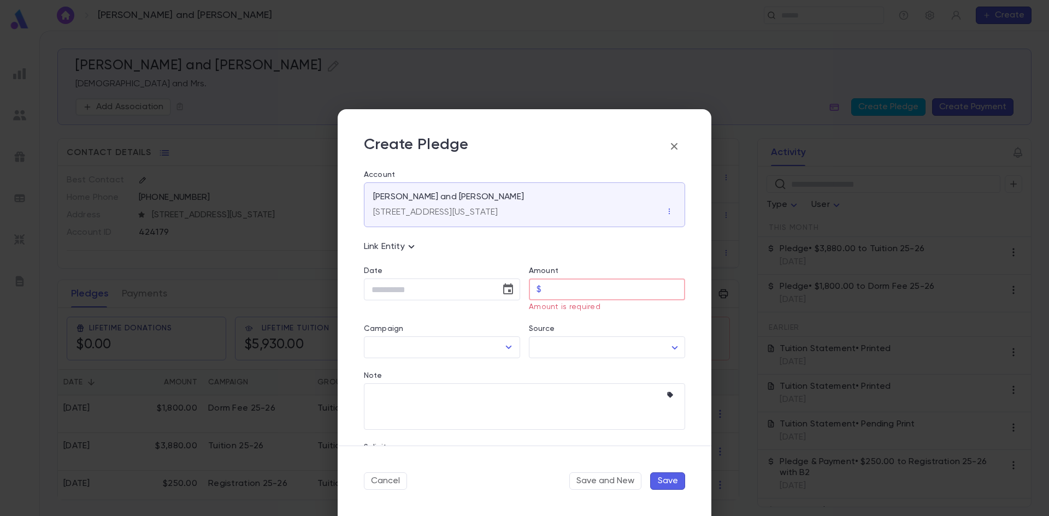
click at [673, 474] on button "Save" at bounding box center [667, 481] width 35 height 17
click at [397, 477] on button "Cancel" at bounding box center [385, 481] width 43 height 17
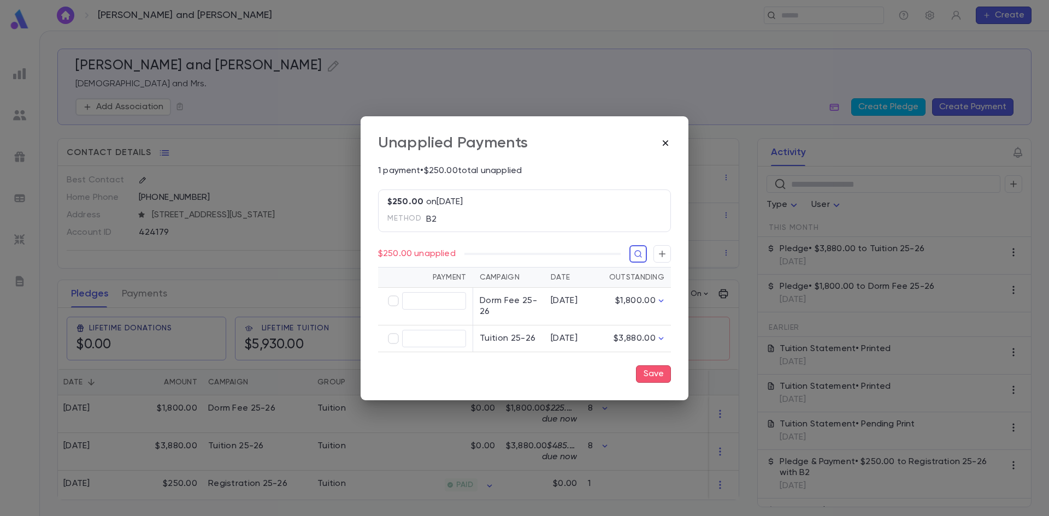
click at [665, 140] on icon "button" at bounding box center [665, 143] width 11 height 11
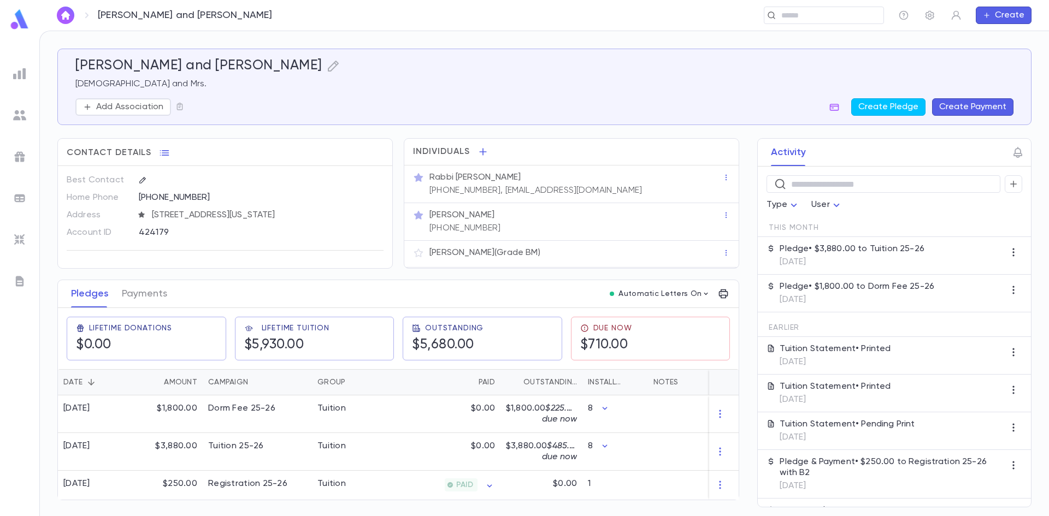
click at [964, 103] on button "Create Payment" at bounding box center [972, 106] width 81 height 17
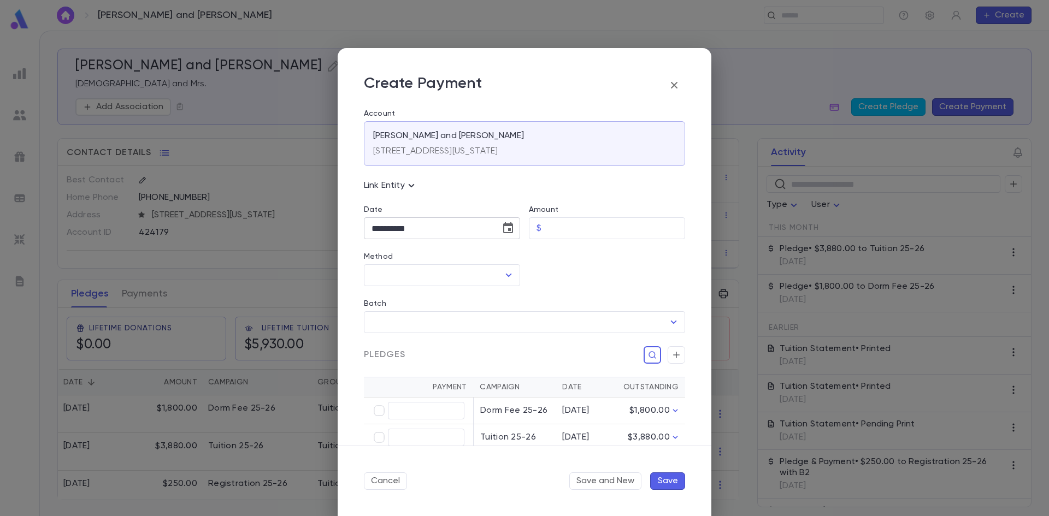
click at [396, 233] on input "**********" at bounding box center [428, 228] width 129 height 21
type input "**********"
click at [577, 224] on input "Amount" at bounding box center [615, 228] width 139 height 21
click at [506, 277] on icon "Open" at bounding box center [508, 275] width 13 height 13
type input "******"
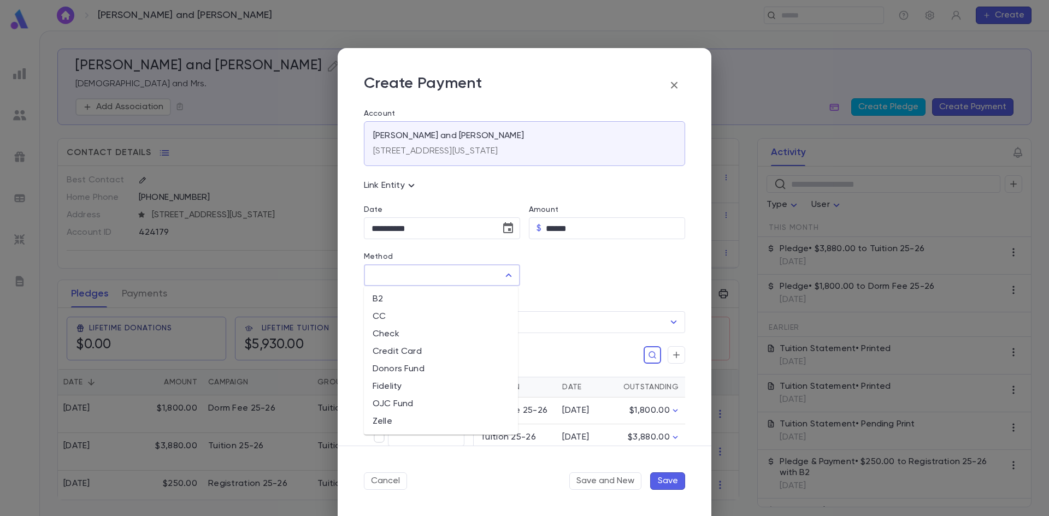
click at [439, 296] on li "B2" at bounding box center [441, 299] width 154 height 17
type input "**"
type input "******"
click at [674, 481] on button "Save" at bounding box center [667, 481] width 35 height 17
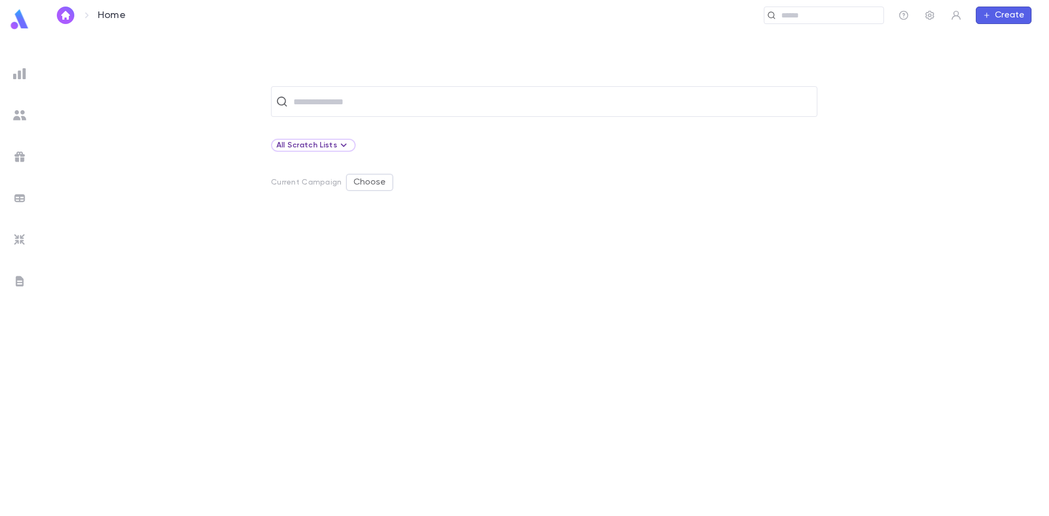
click at [26, 111] on img at bounding box center [19, 115] width 13 height 13
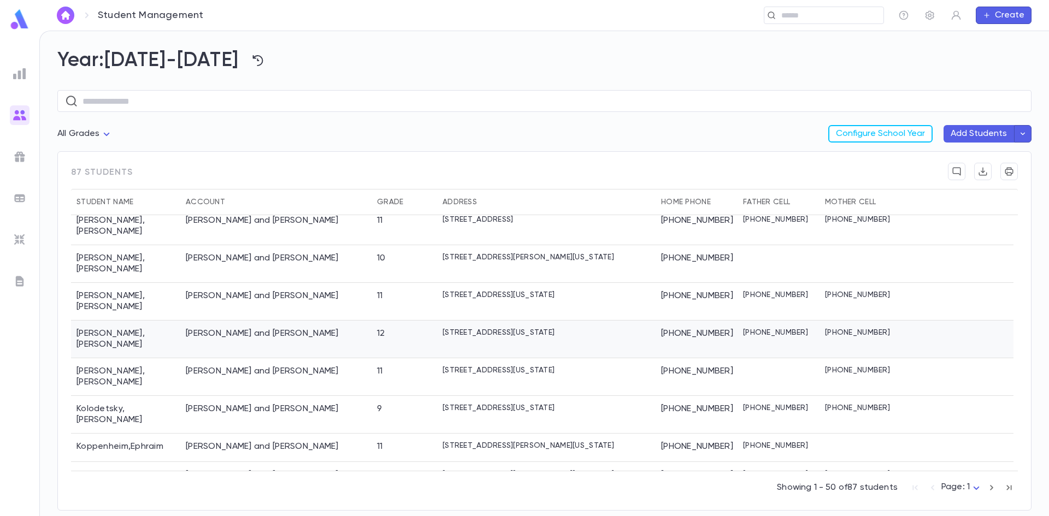
scroll to position [1174, 0]
click at [992, 487] on icon "button" at bounding box center [992, 487] width 12 height 13
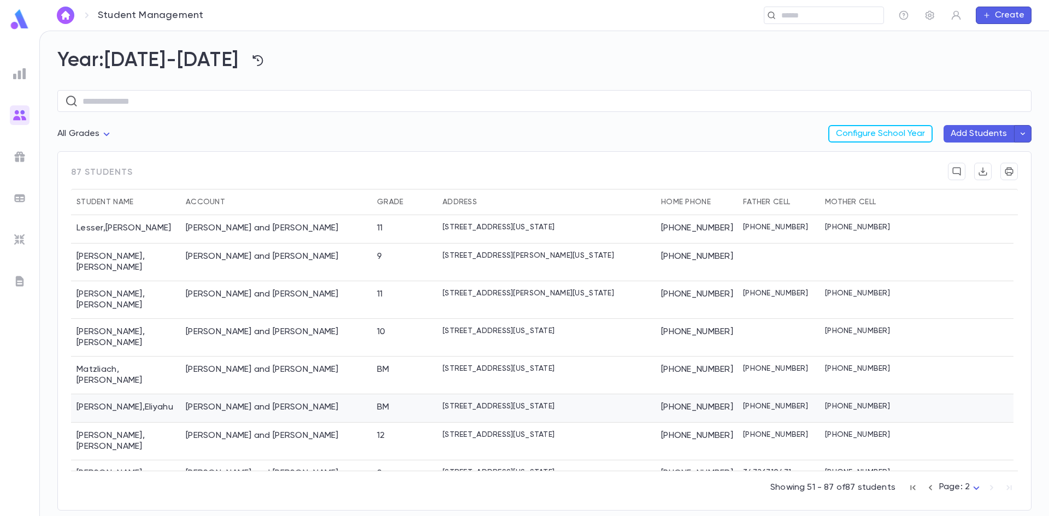
click at [259, 402] on div "[PERSON_NAME] and [PERSON_NAME]" at bounding box center [262, 407] width 153 height 11
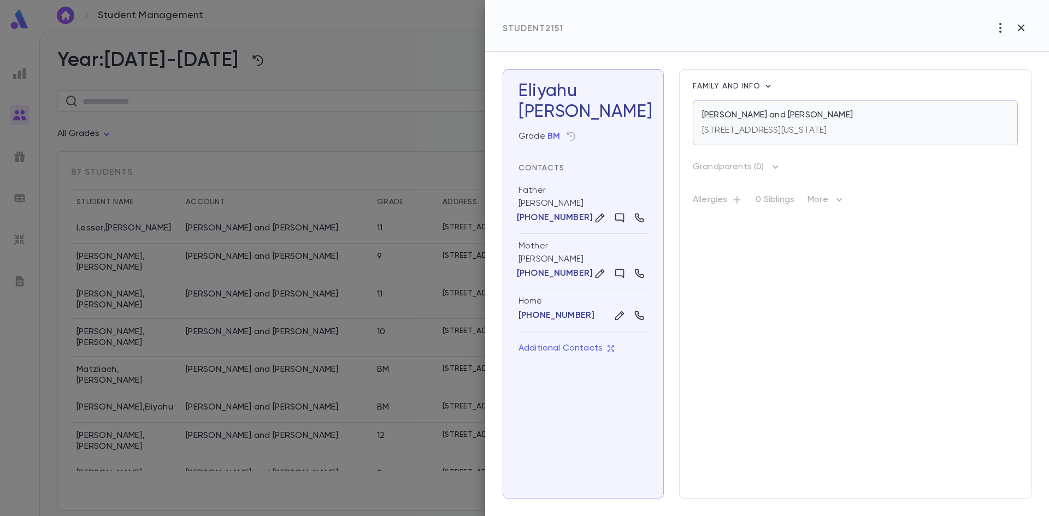
click at [774, 118] on p "[PERSON_NAME] and [PERSON_NAME]" at bounding box center [777, 115] width 151 height 11
click at [1021, 29] on icon "button" at bounding box center [1021, 28] width 7 height 7
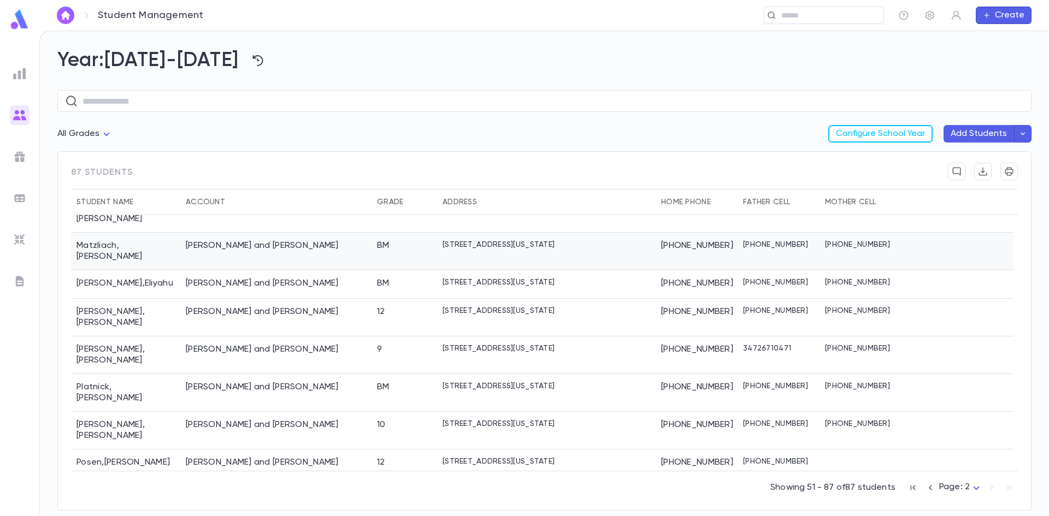
scroll to position [437, 0]
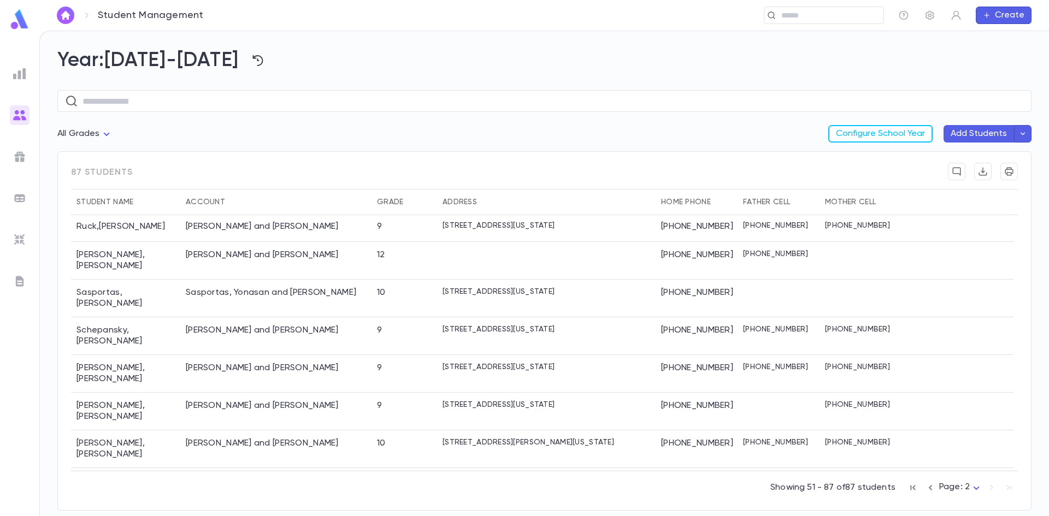
click at [930, 488] on icon "button" at bounding box center [930, 487] width 12 height 13
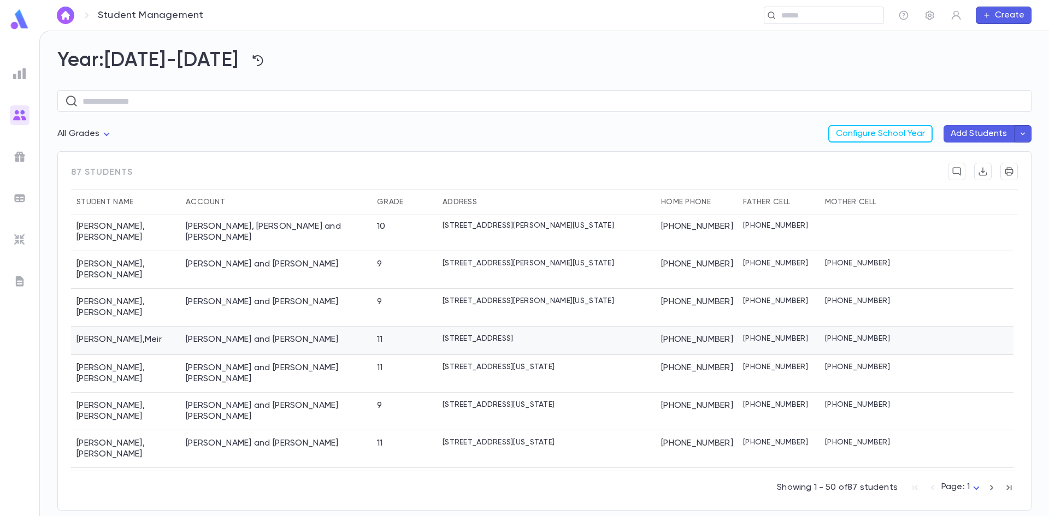
scroll to position [656, 0]
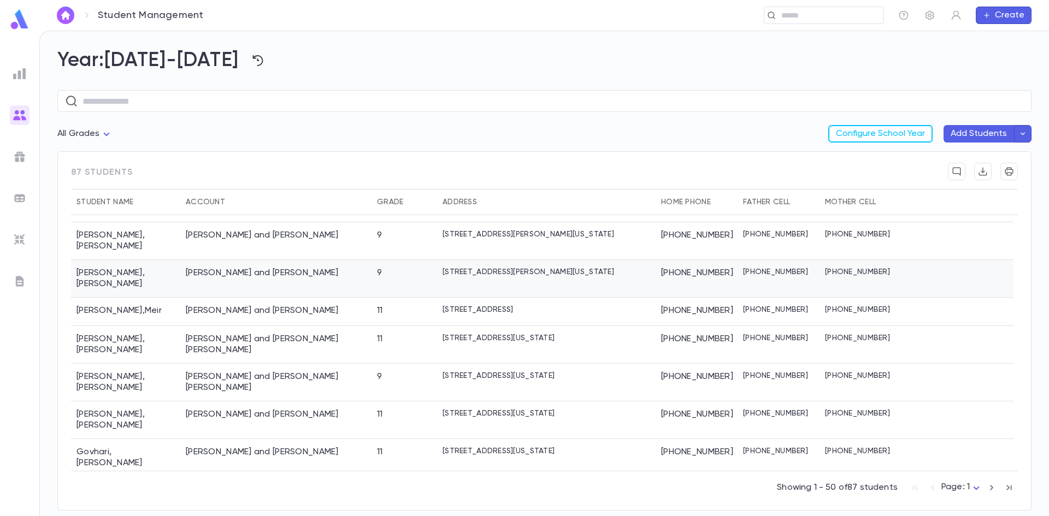
click at [368, 260] on div "Gendelman, Avrohom Tzvi and Malkie" at bounding box center [275, 279] width 191 height 38
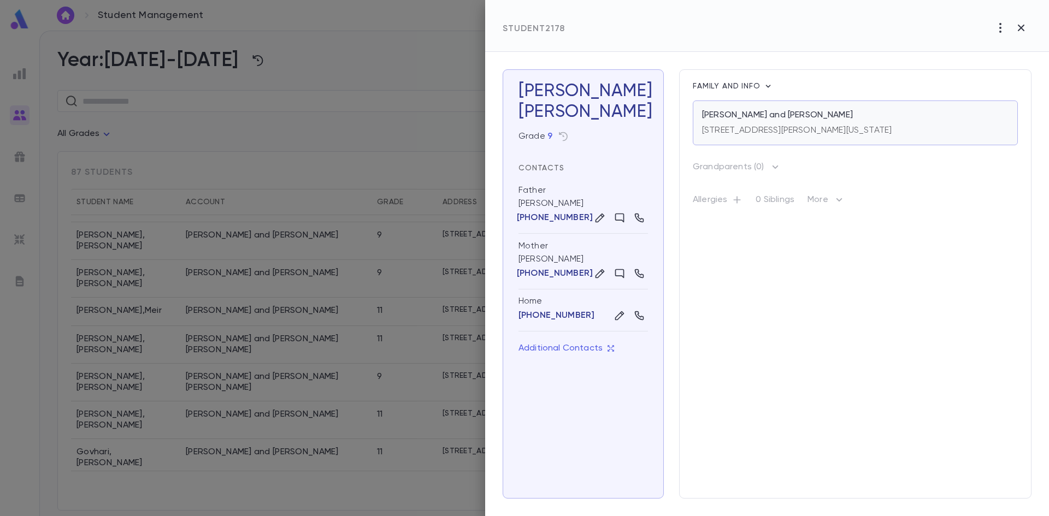
click at [863, 119] on div "Gendelman, Avrohom Tzvi and Malkie" at bounding box center [855, 115] width 307 height 11
click at [347, 434] on div at bounding box center [524, 258] width 1049 height 516
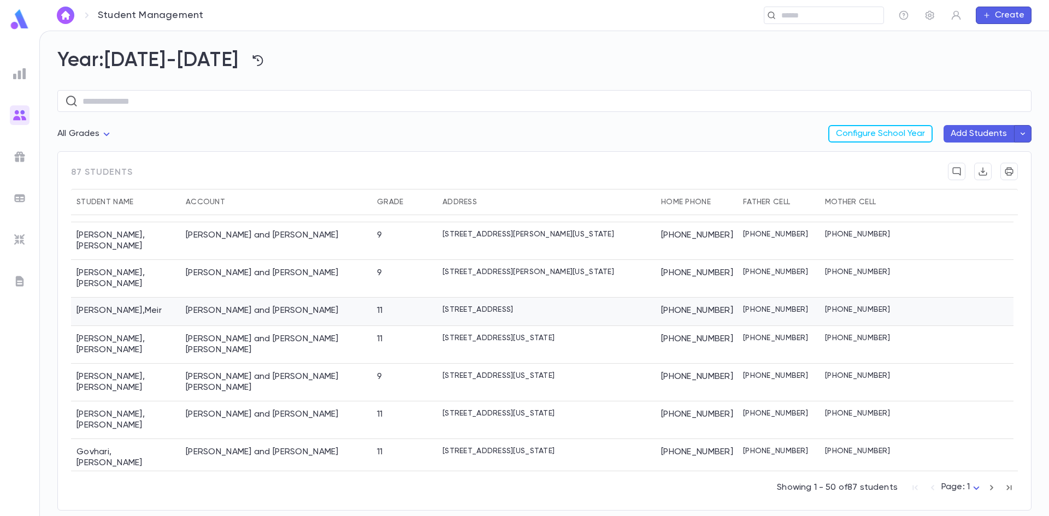
click at [345, 298] on div "Gewirtzman, Yoel and Chavi" at bounding box center [275, 312] width 191 height 28
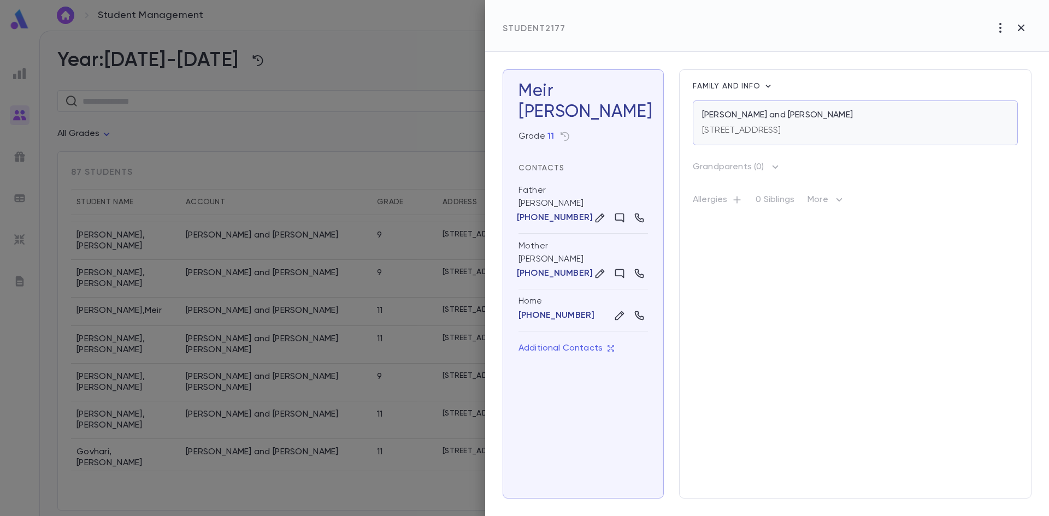
click at [750, 134] on p "64 Twelfth Street, Lakewood NJ 08701" at bounding box center [741, 130] width 79 height 11
drag, startPoint x: 209, startPoint y: 104, endPoint x: 209, endPoint y: 116, distance: 12.0
click at [209, 116] on div at bounding box center [524, 258] width 1049 height 516
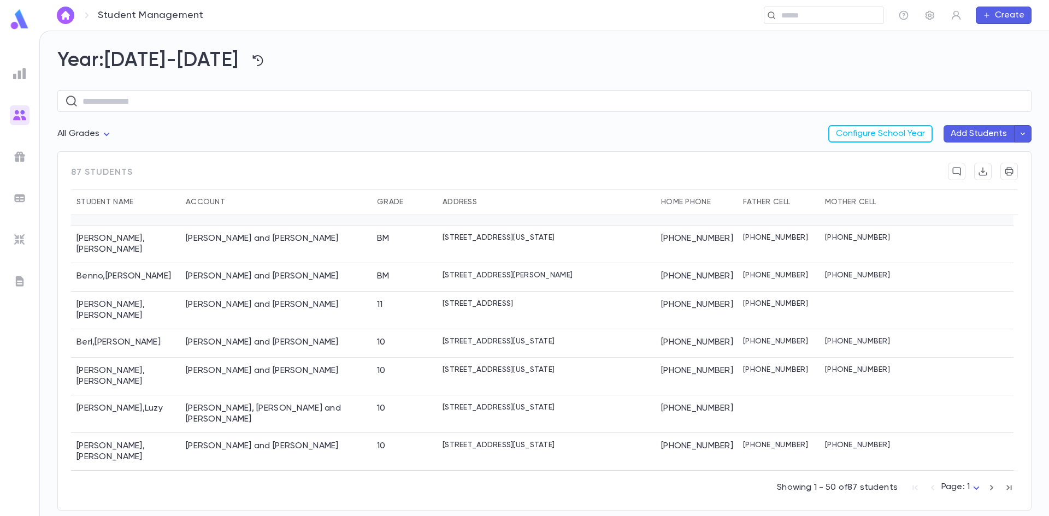
scroll to position [0, 0]
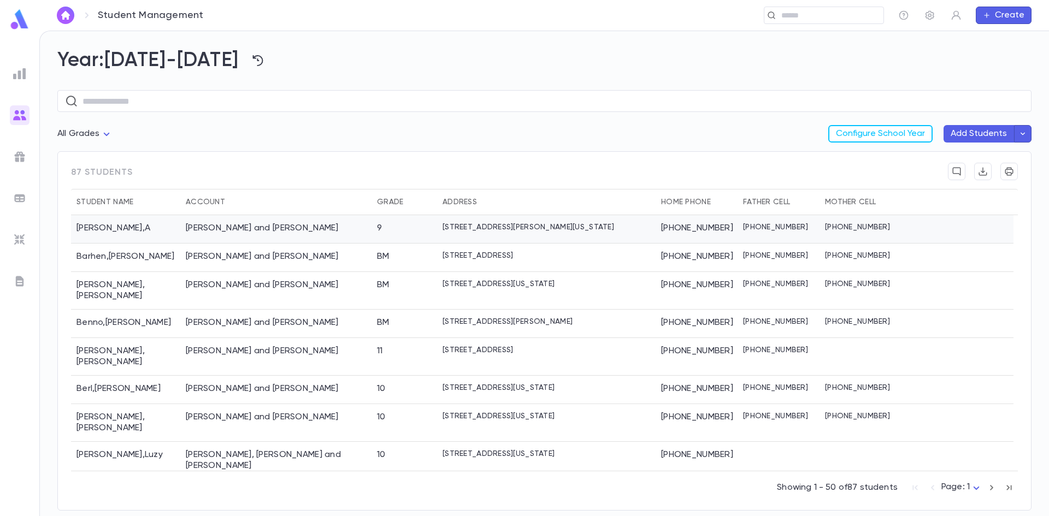
click at [281, 224] on div "Allison, Moishe Aharon and Esty" at bounding box center [262, 228] width 153 height 11
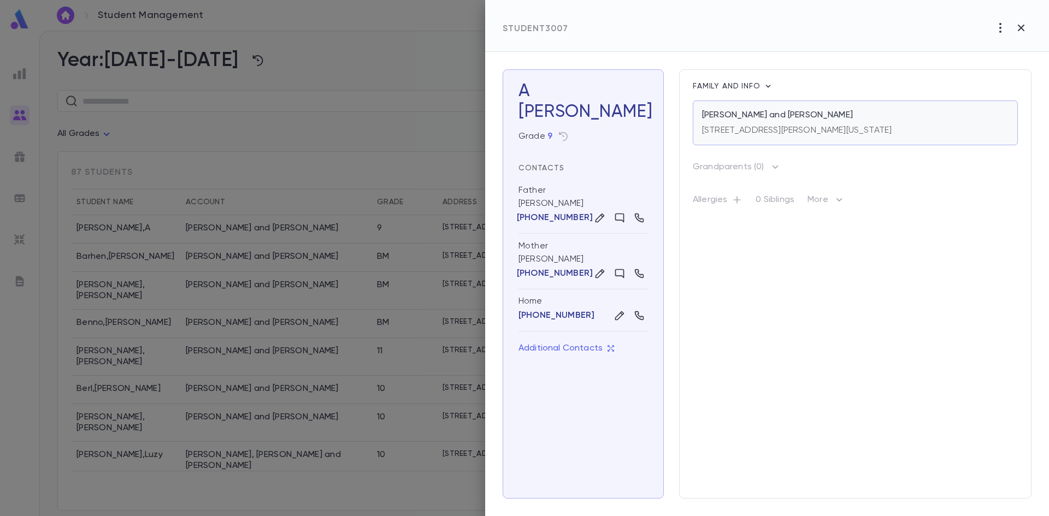
click at [751, 125] on div "282 Dewey Avenue, Lakewood New Jersey 08701 US" at bounding box center [797, 128] width 190 height 15
